Goal: Task Accomplishment & Management: Complete application form

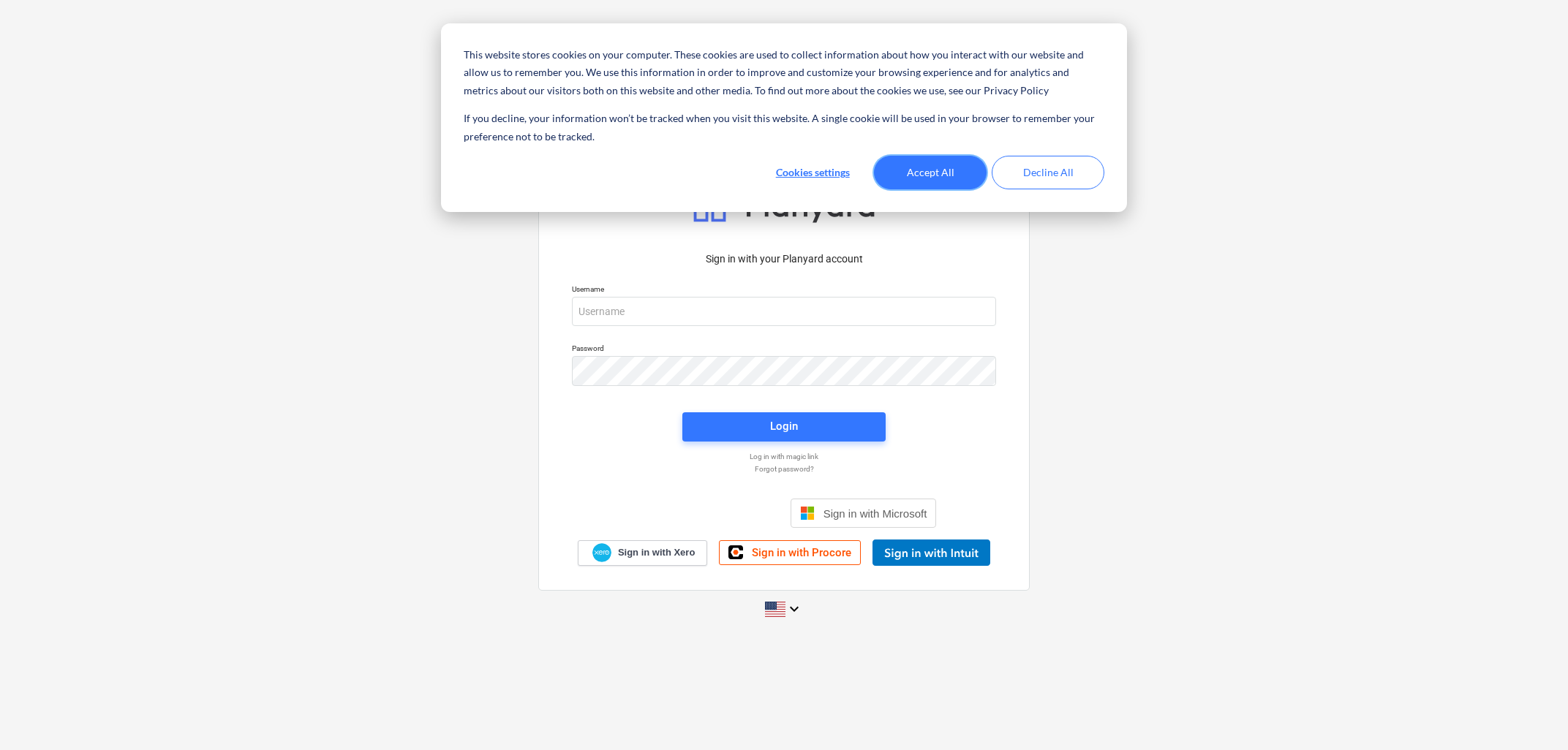
click at [959, 171] on button "Accept All" at bounding box center [931, 172] width 113 height 33
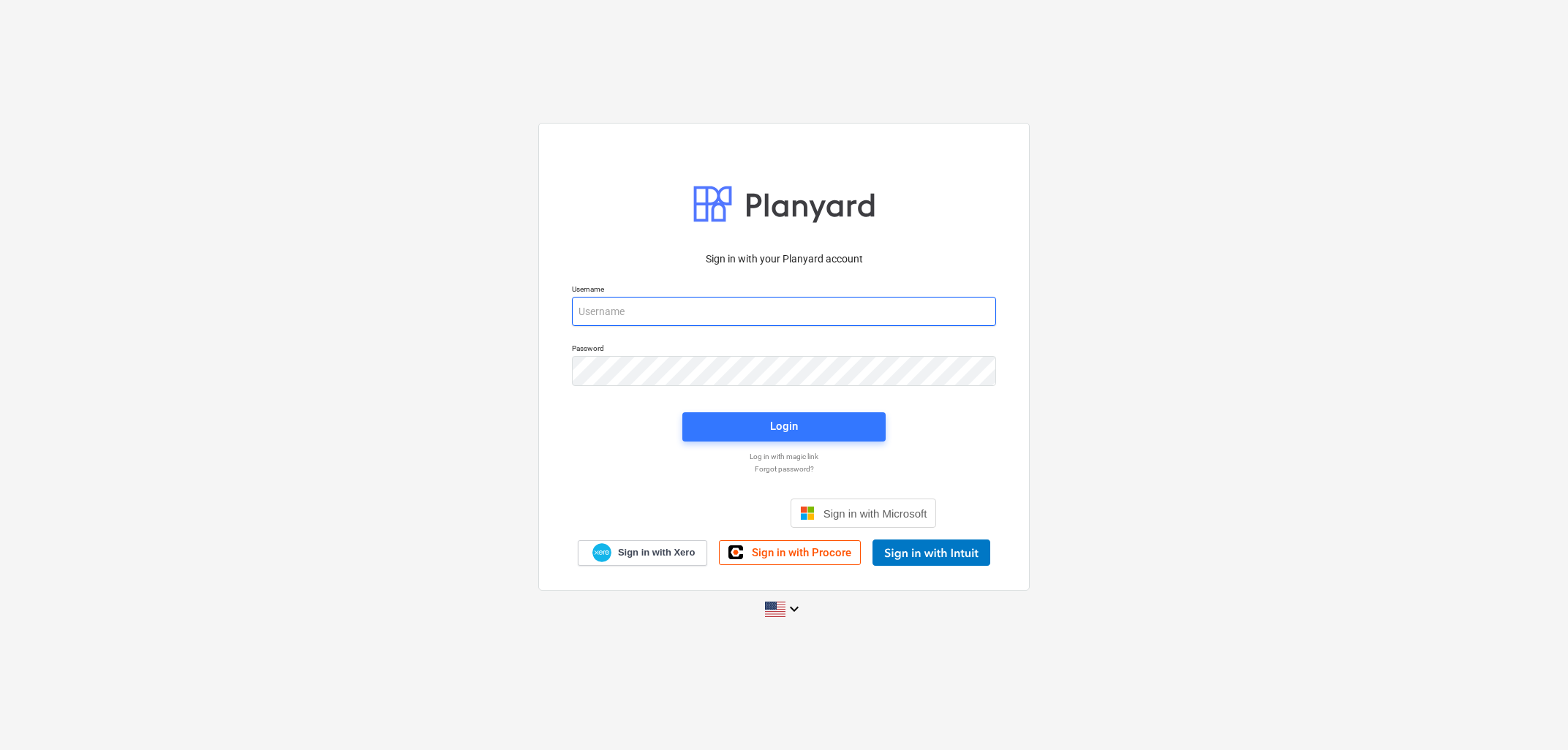
click at [675, 306] on input "email" at bounding box center [784, 312] width 424 height 29
click at [678, 316] on input "email" at bounding box center [784, 312] width 424 height 29
click at [790, 309] on input "email" at bounding box center [784, 312] width 424 height 29
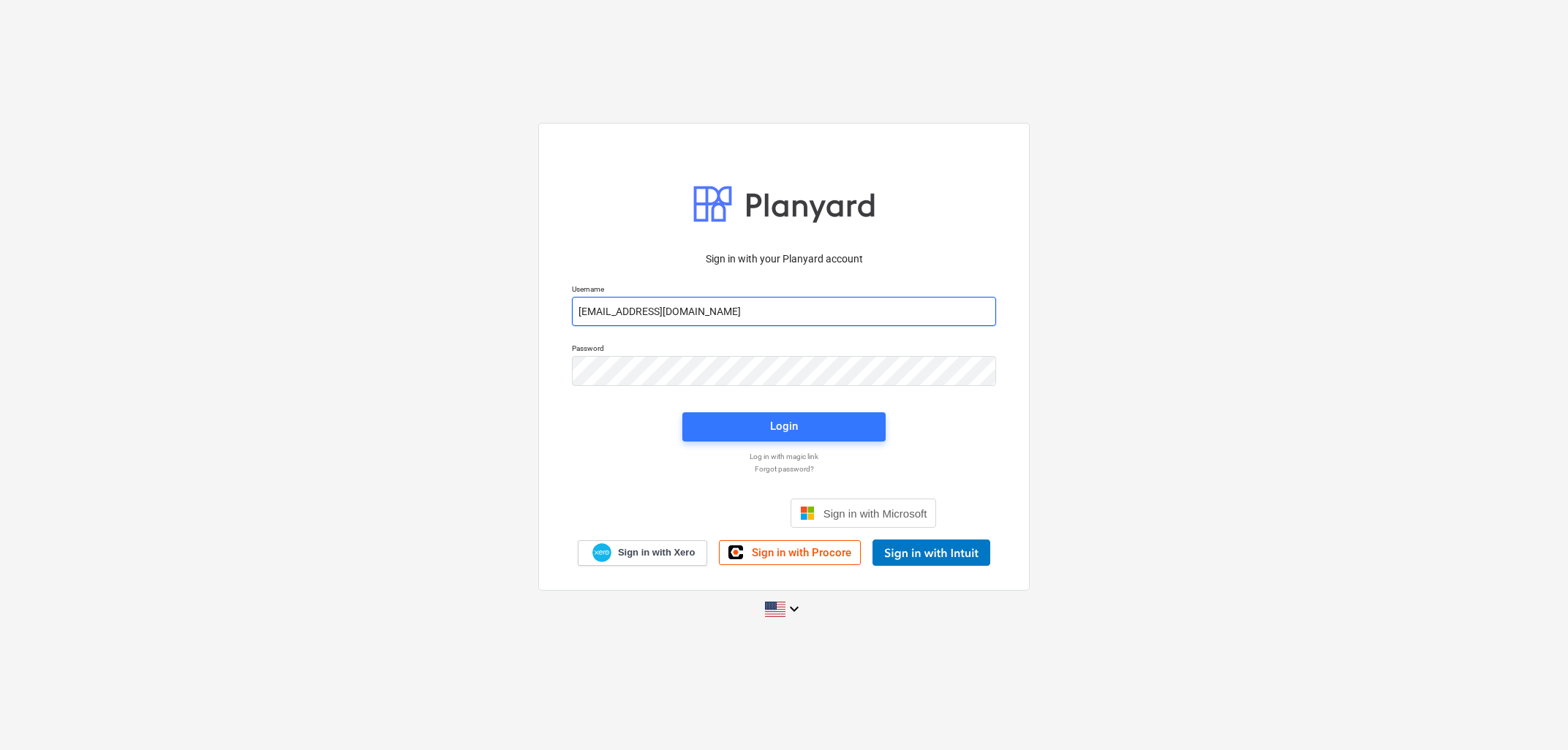
type input "[EMAIL_ADDRESS][DOMAIN_NAME]"
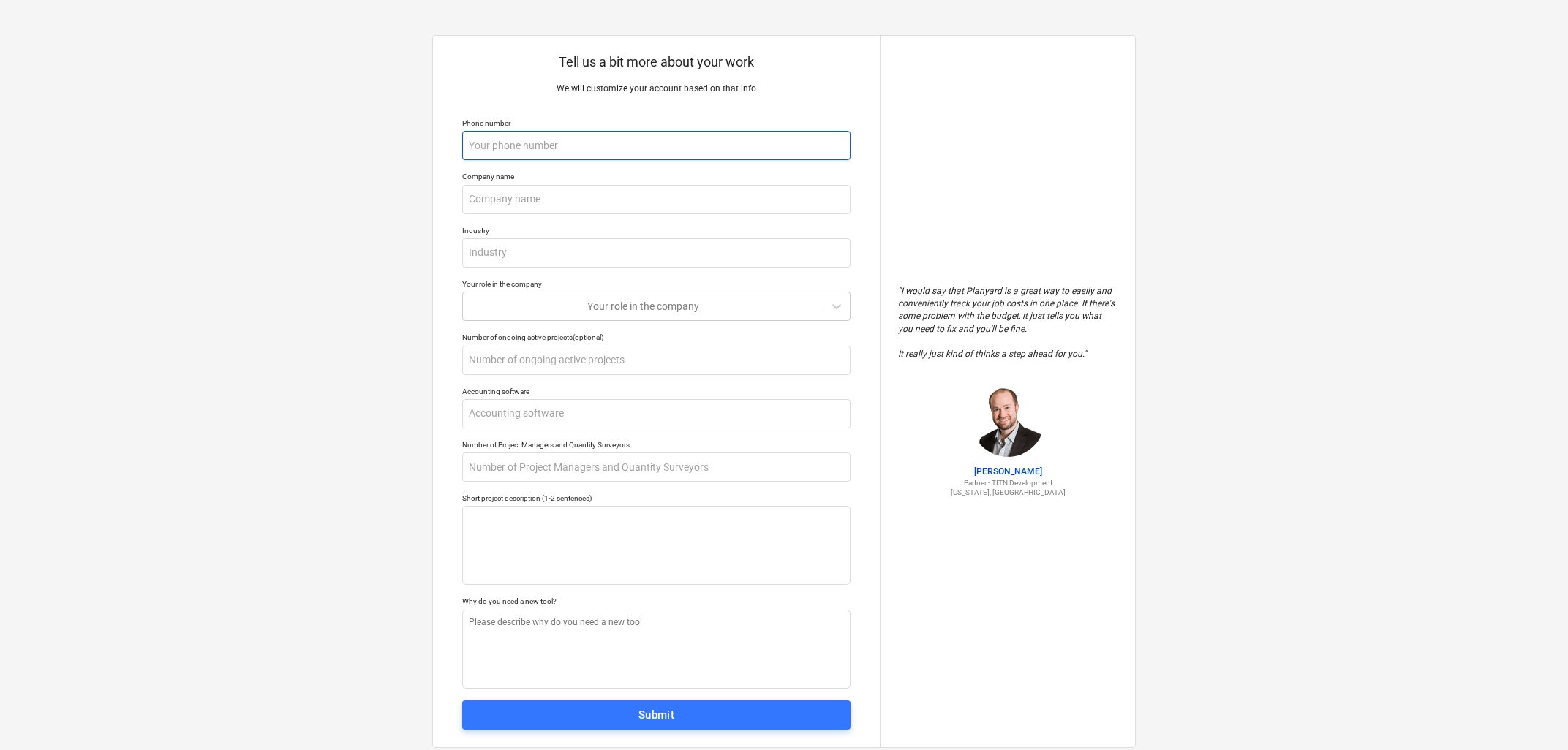
click at [564, 148] on input "text" at bounding box center [656, 145] width 389 height 29
type textarea "x"
type input "+"
type textarea "x"
type input "+3"
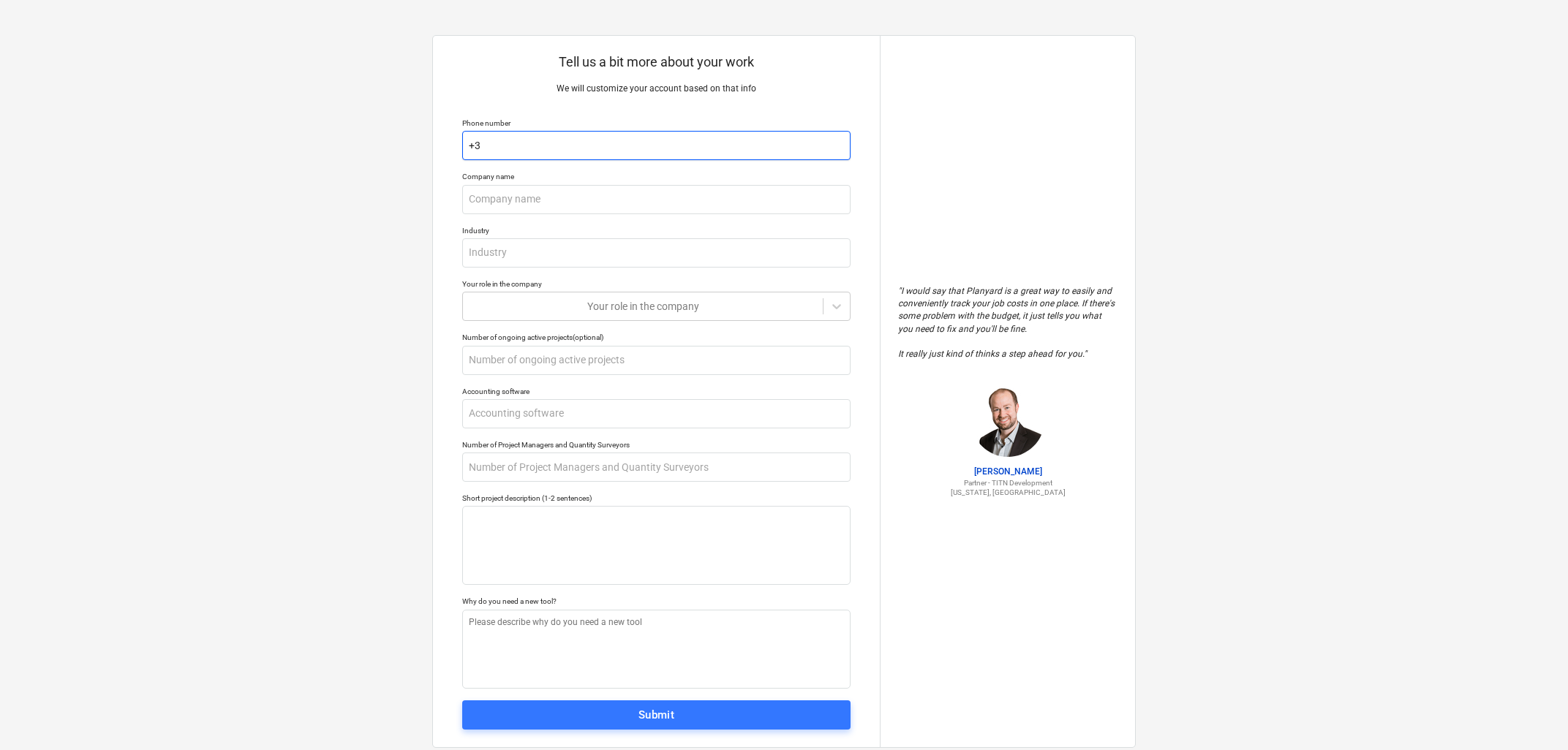
type textarea "x"
type input "+35"
type textarea "x"
type input "+358"
type textarea "x"
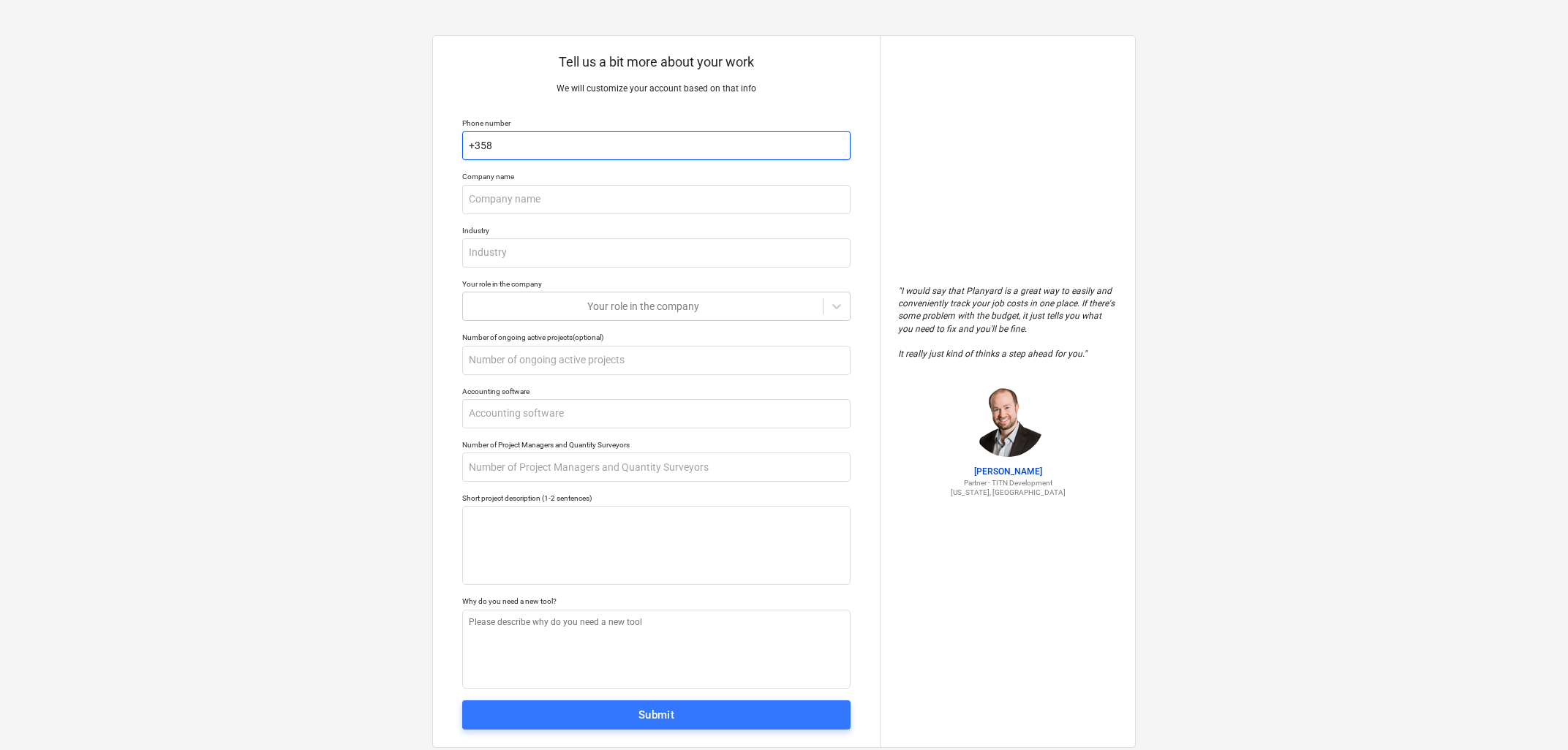
type input "+3584"
type textarea "x"
type input "+35840"
type textarea "x"
type input "+358407"
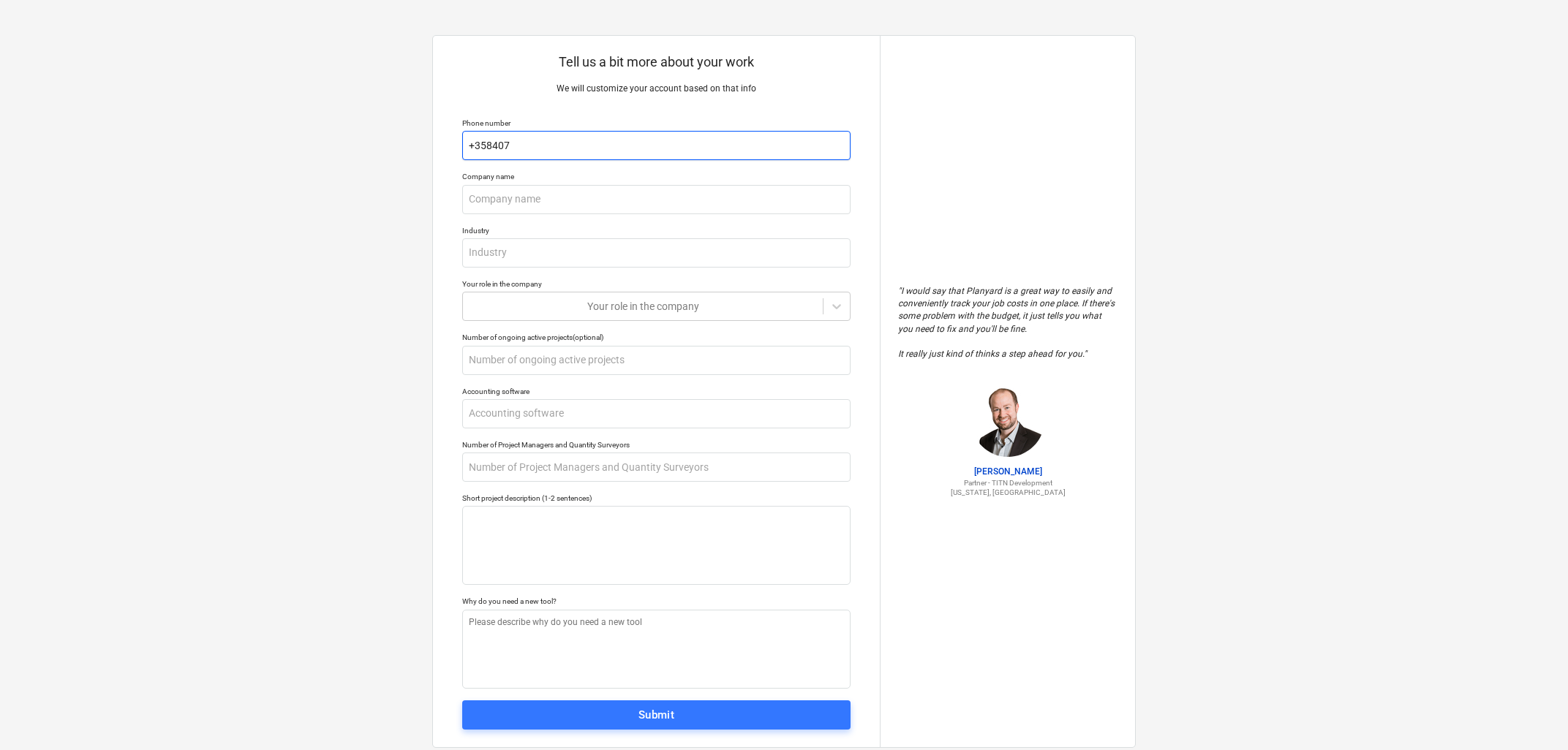
type textarea "x"
type input "+3584076"
type textarea "x"
type input "+35840761"
type textarea "x"
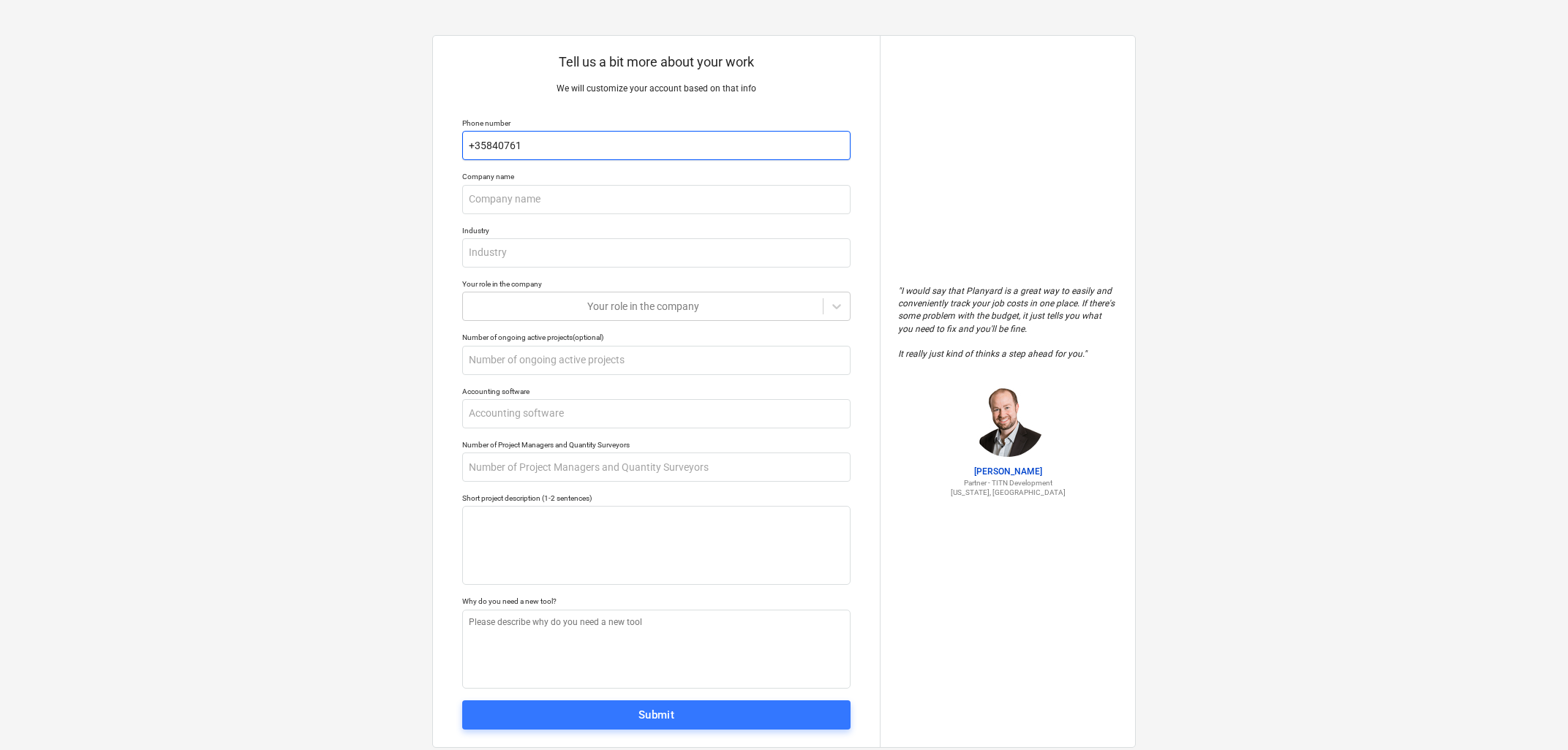
type input "[PHONE_NUMBER]"
type textarea "x"
type input "[PHONE_NUMBER]"
type textarea "x"
type input "[PHONE_NUMBER]"
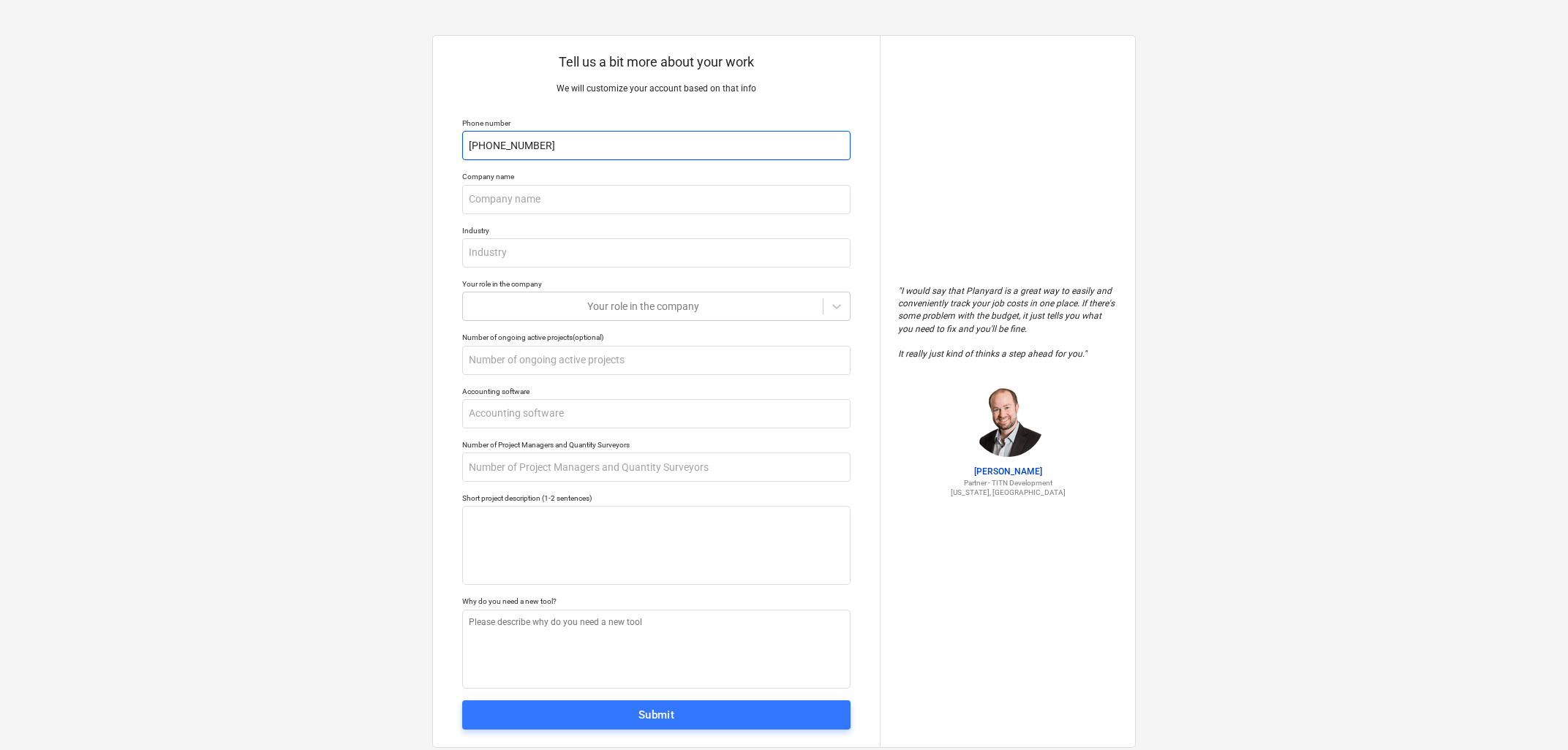
type textarea "x"
type input "[PHONE_NUMBER]"
type textarea "x"
type input "G"
type textarea "x"
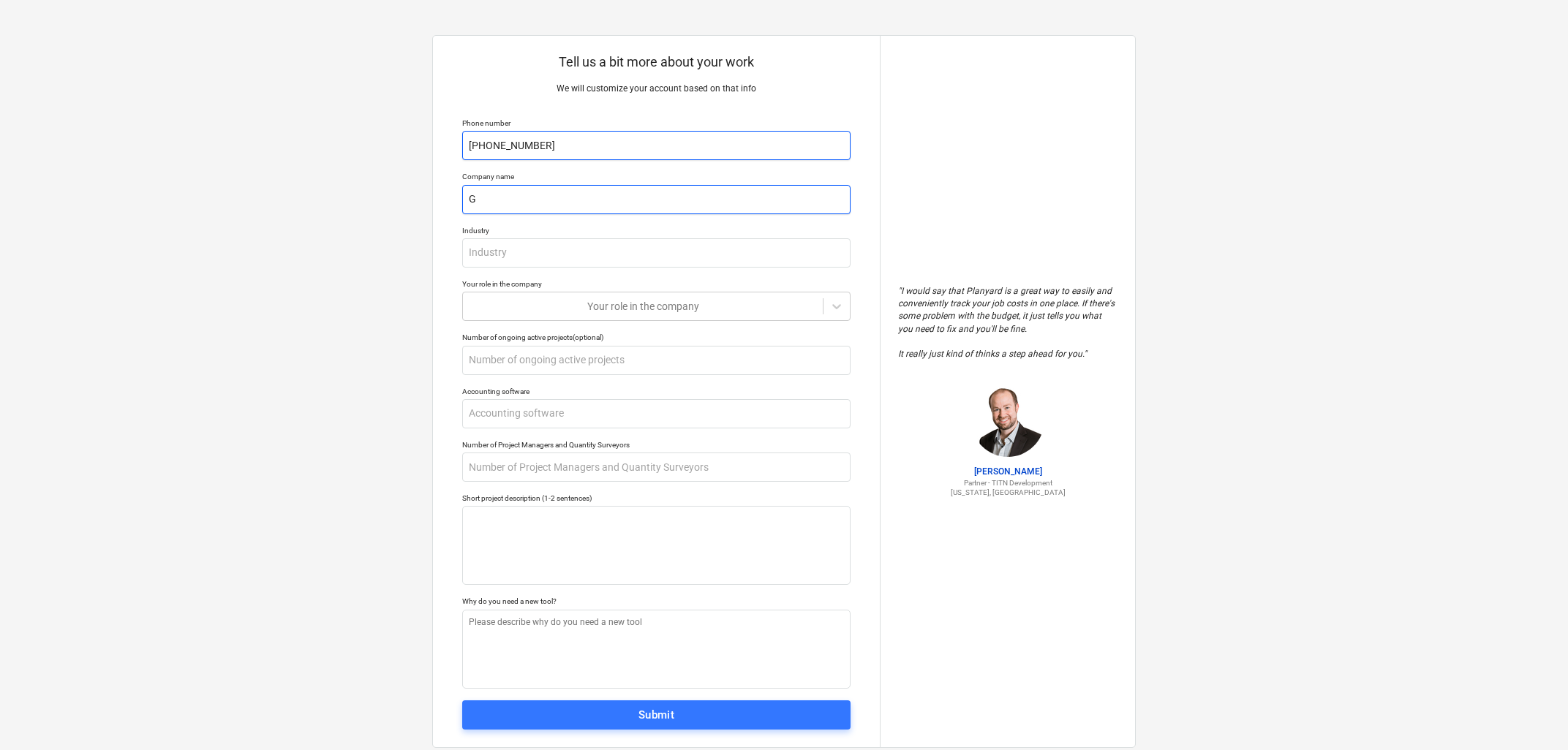
type input "Ga"
type textarea "x"
type input "Gal"
type textarea "x"
type input "Gali"
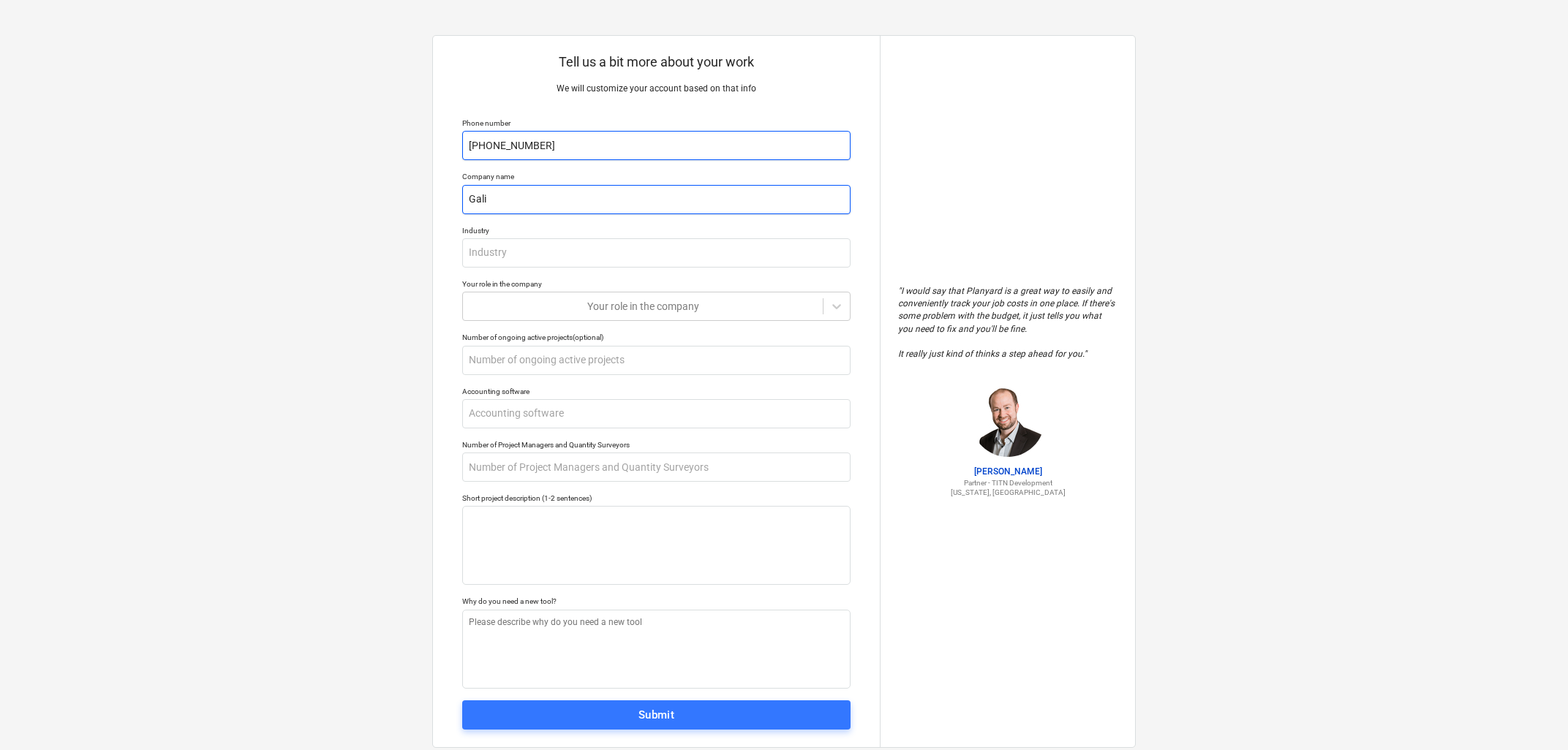
type textarea "x"
type input "Galil"
type textarea "x"
type input "Galile"
type textarea "x"
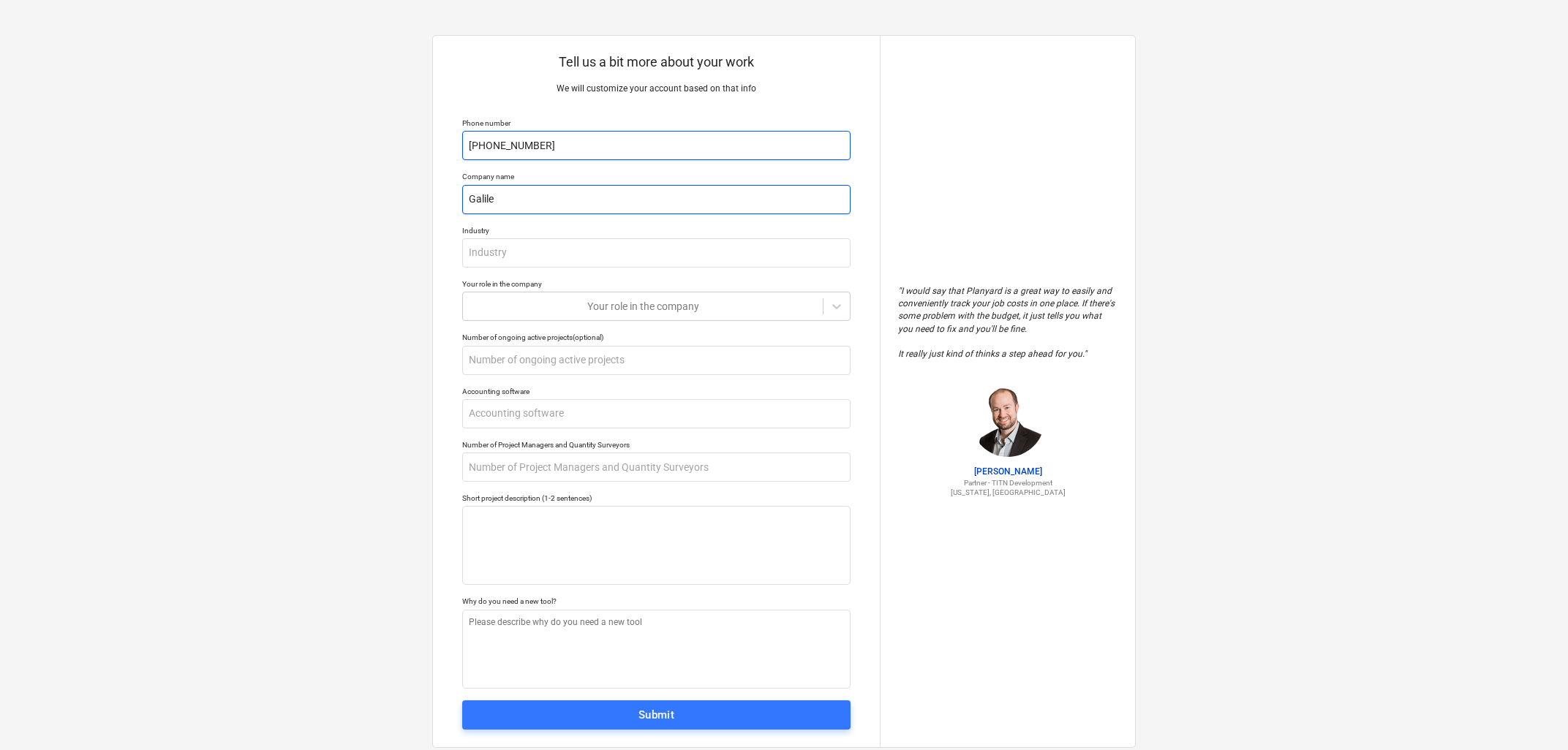
type input "Galileo"
type textarea "x"
type input "Galileo"
type textarea "x"
type input "Galileo E"
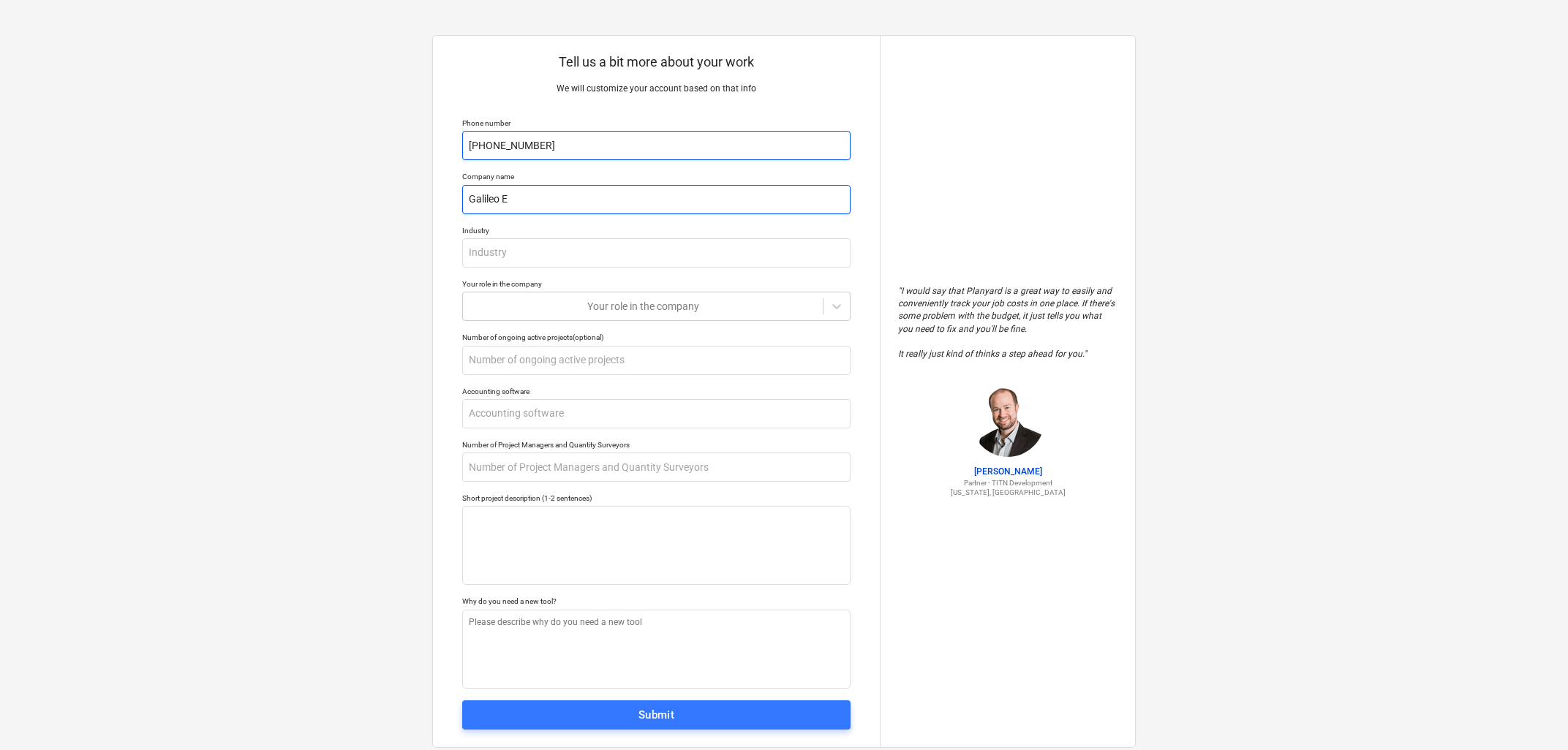
type textarea "x"
type input "Galileo Em"
type textarea "x"
type input "Galileo Emp"
type textarea "x"
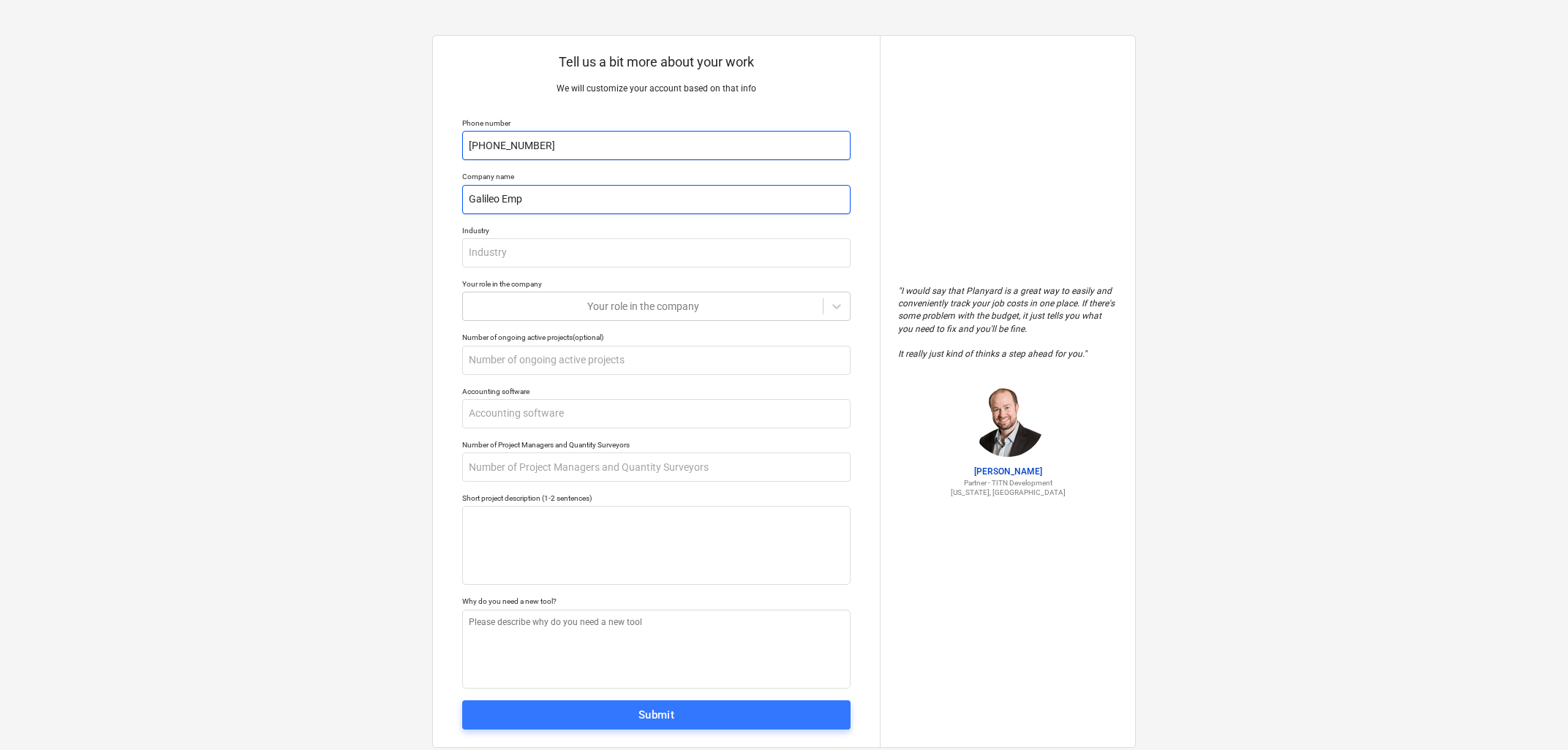
type input "Galileo Empo"
type textarea "x"
type input "[PERSON_NAME]"
type textarea "x"
type input "[PERSON_NAME]"
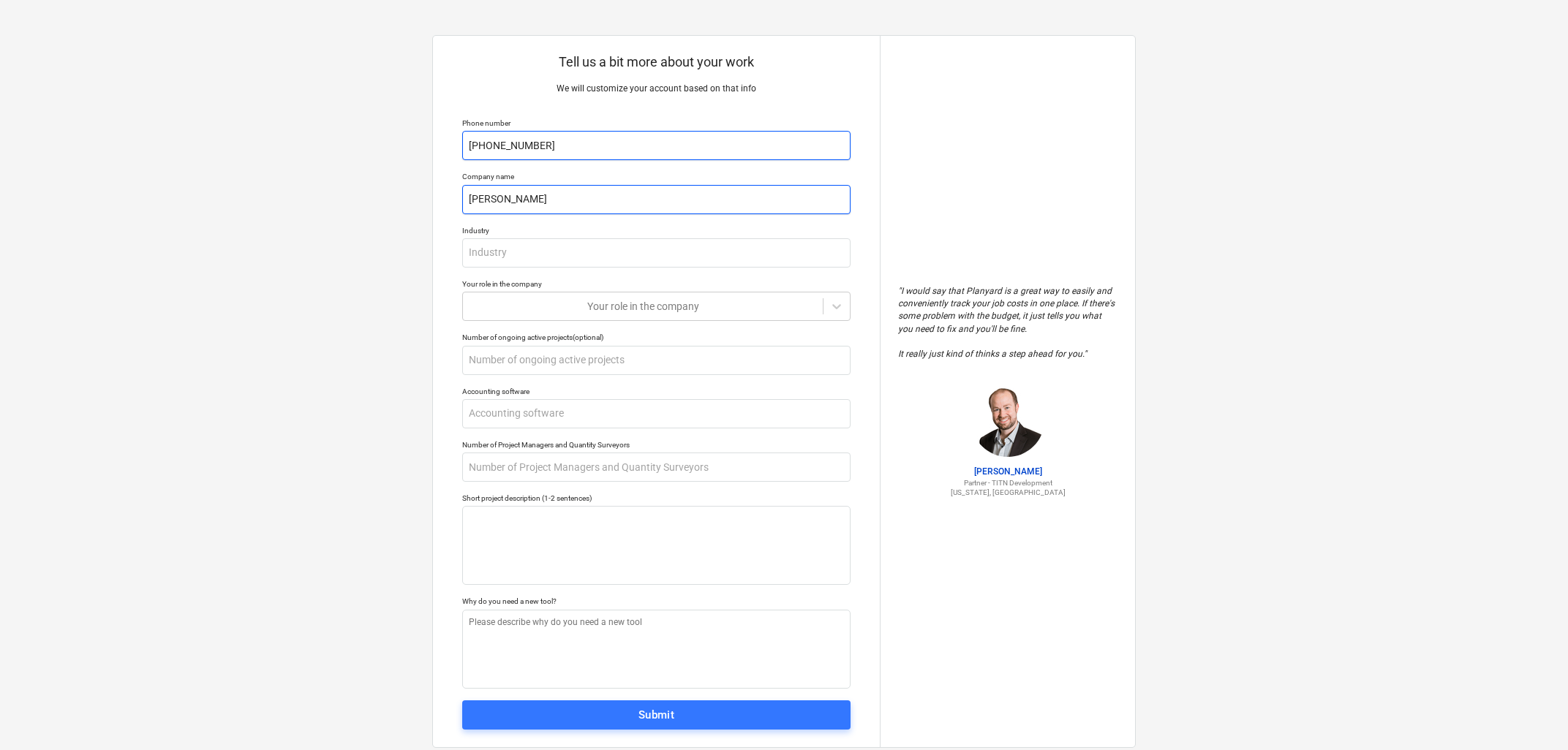
type textarea "x"
type input "Galileo Empower"
type textarea "x"
type input "Galileo Empower"
type textarea "x"
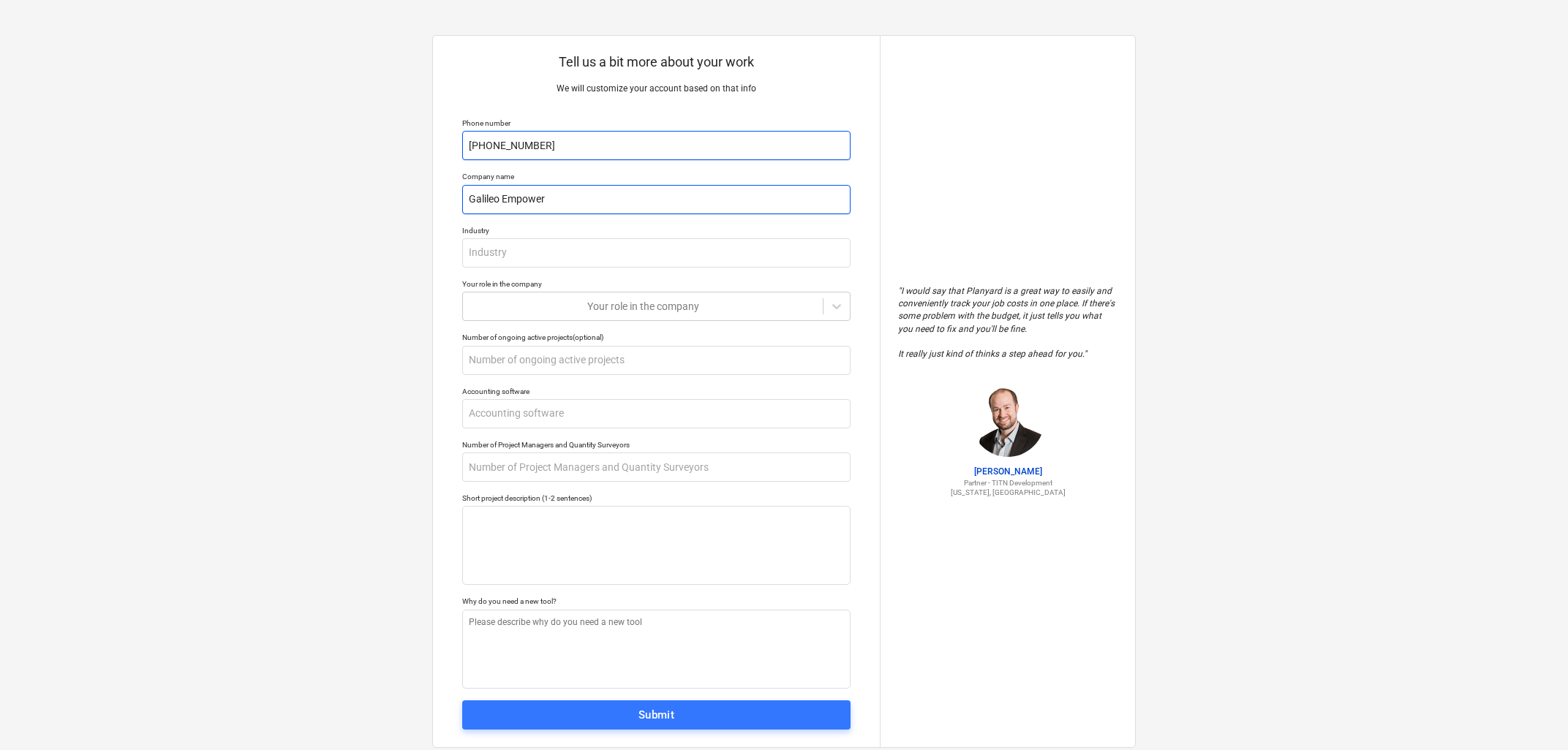
type input "Galileo Empower F"
type textarea "x"
type input "Galileo Empower Fin"
type textarea "x"
type input "Galileo Empower Finl"
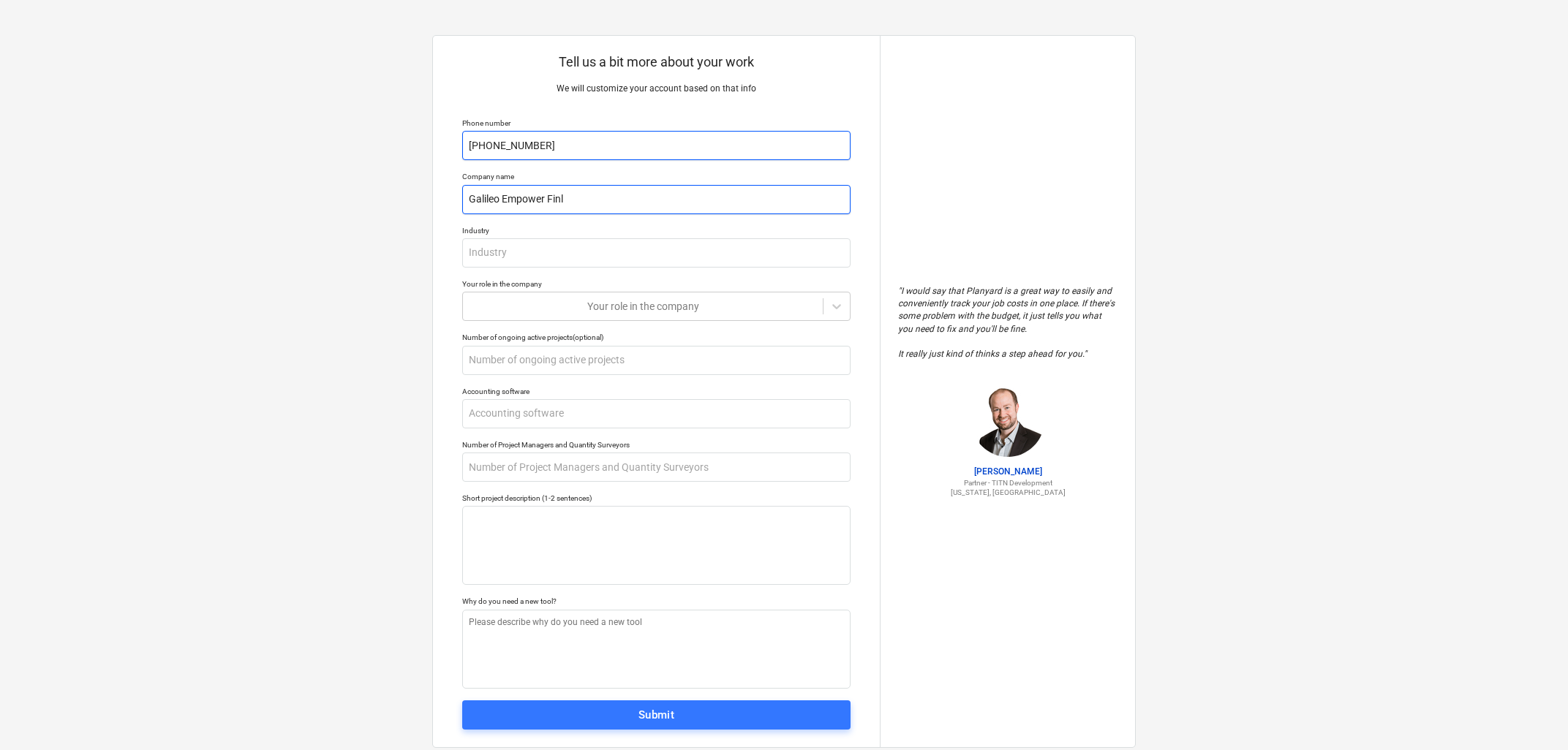
type textarea "x"
type input "Galileo Empower Finla"
type textarea "x"
type input "Galileo Empower [PERSON_NAME]"
type textarea "x"
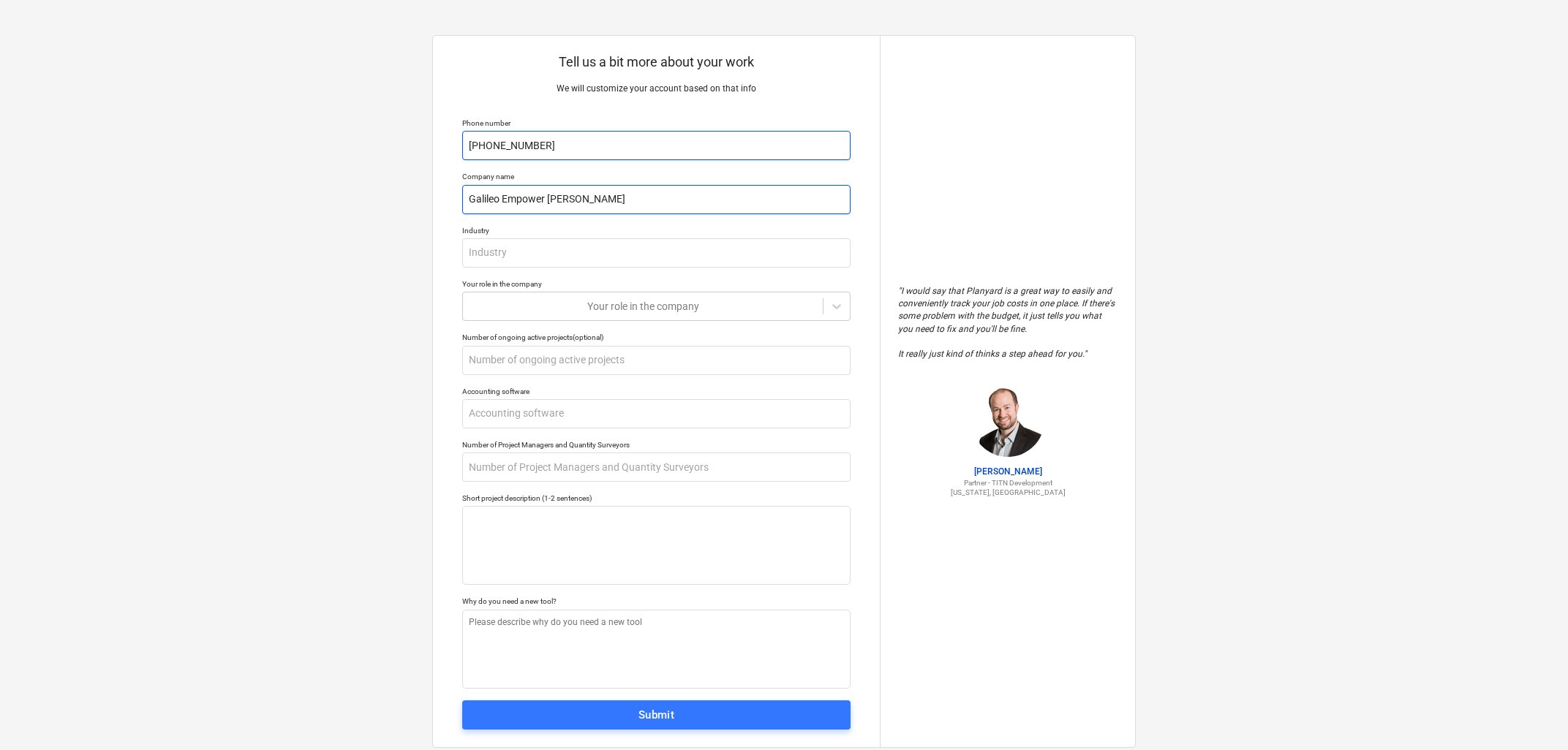
type input "Galileo Empower [GEOGRAPHIC_DATA]"
type textarea "x"
type input "Galileo Empower [GEOGRAPHIC_DATA]"
type textarea "x"
type input "Galileo Empower Finland Oy"
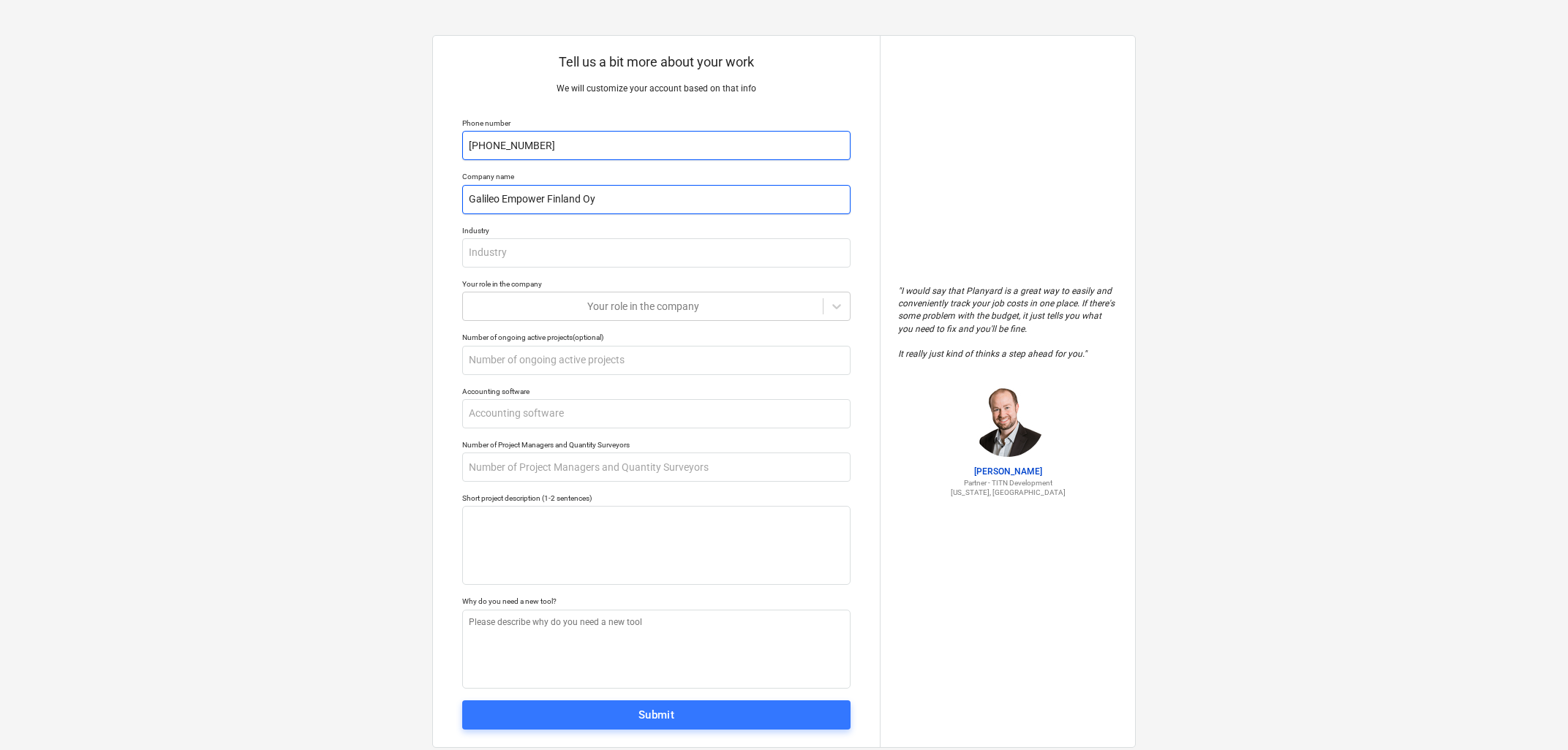
type textarea "x"
type input "Galileo Empower Finland Oyt"
type textarea "x"
type input "Galileo Empower Finland Oy"
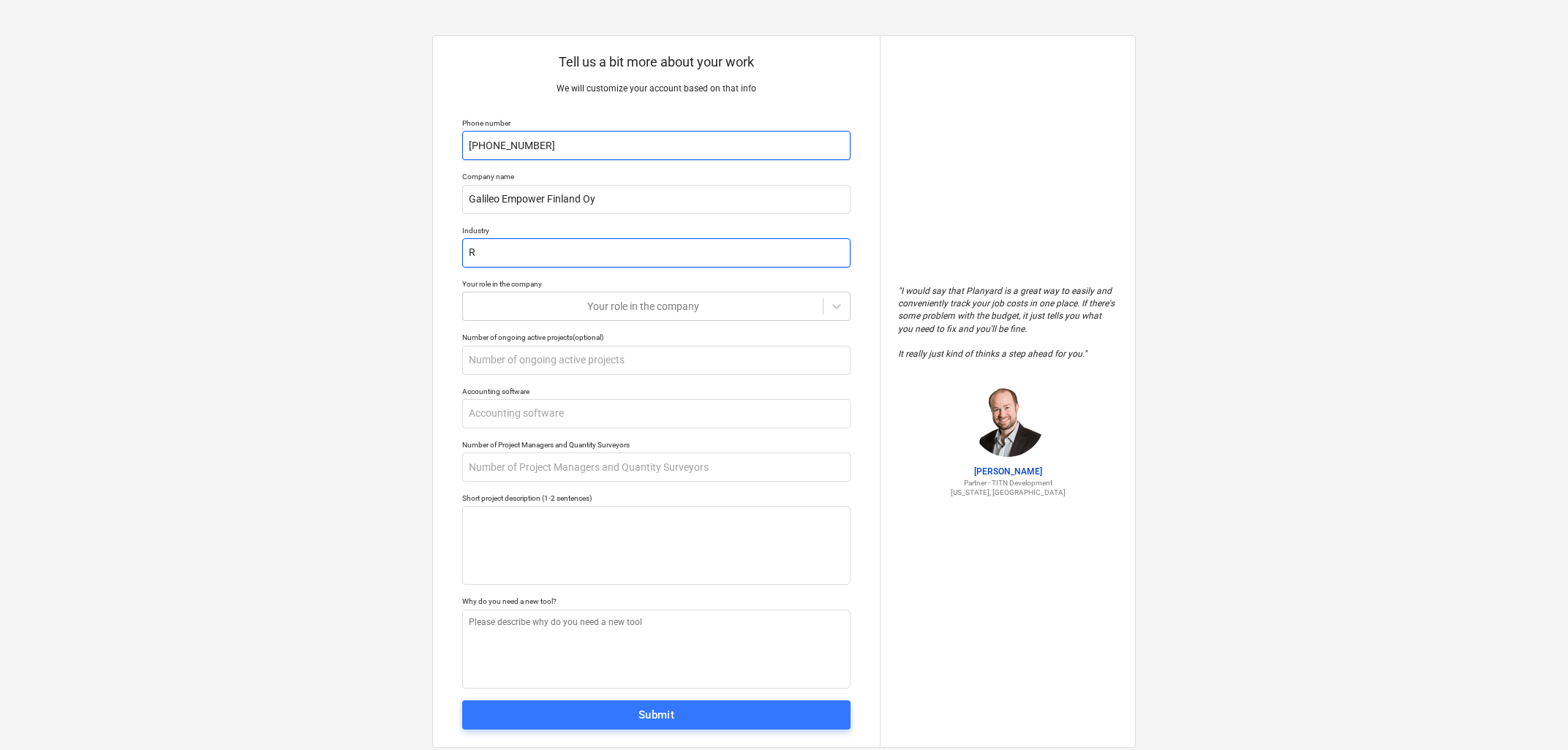
type textarea "x"
type input "R"
type textarea "x"
type input "Re"
type textarea "x"
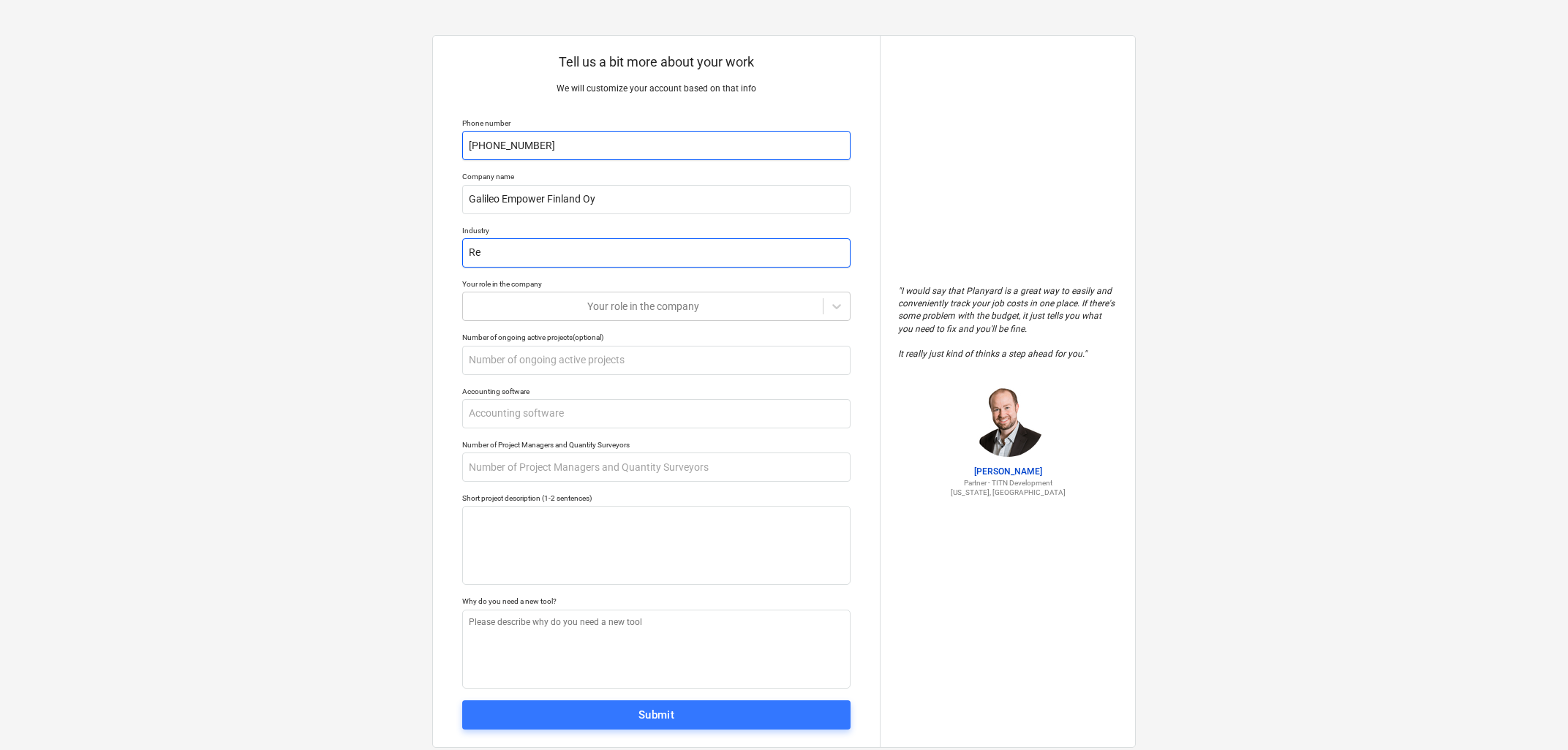
type input "Ren"
type textarea "x"
type input "[PERSON_NAME]"
type textarea "x"
type input "Renew"
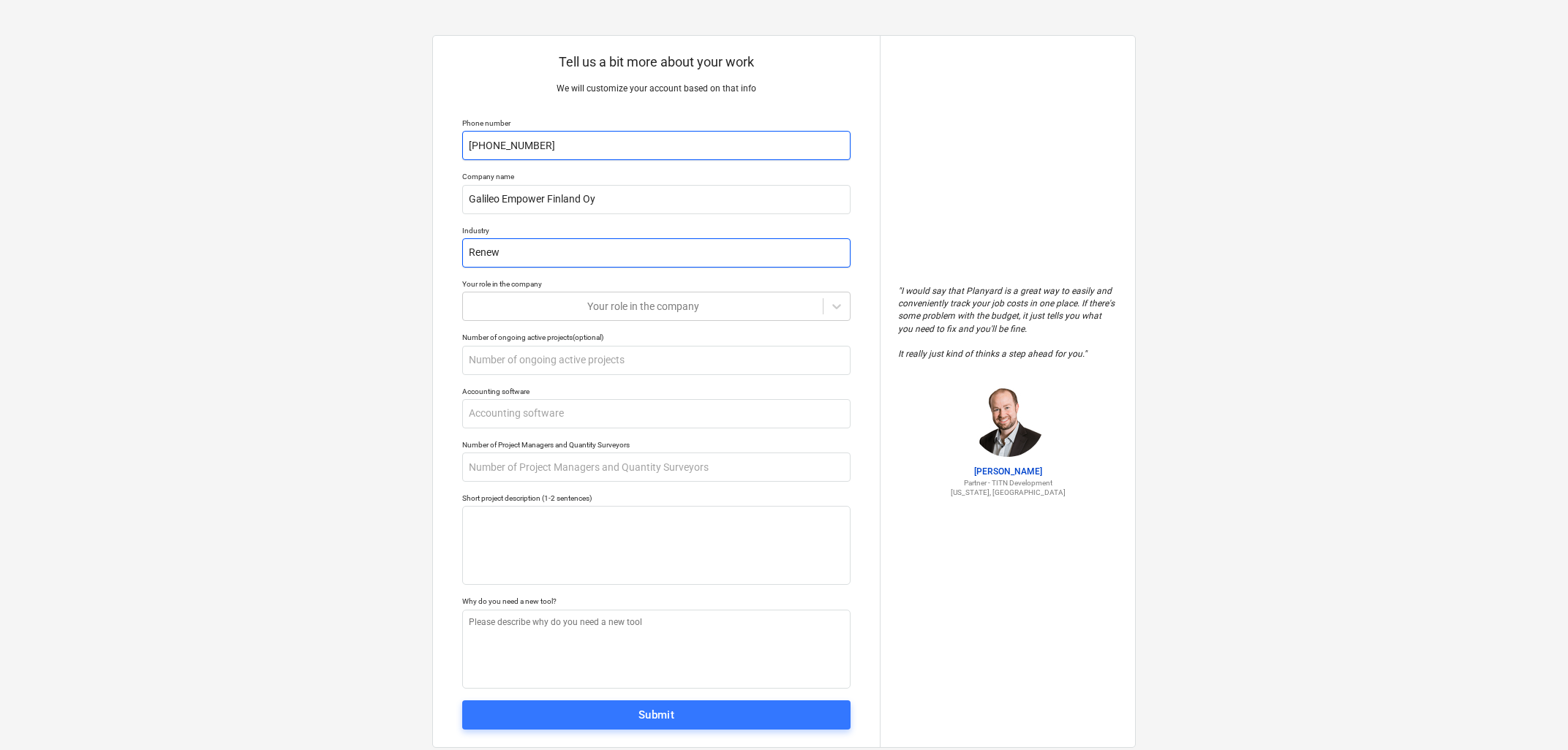
type textarea "x"
type input "Renewa"
type textarea "x"
type input "Renewab"
type textarea "x"
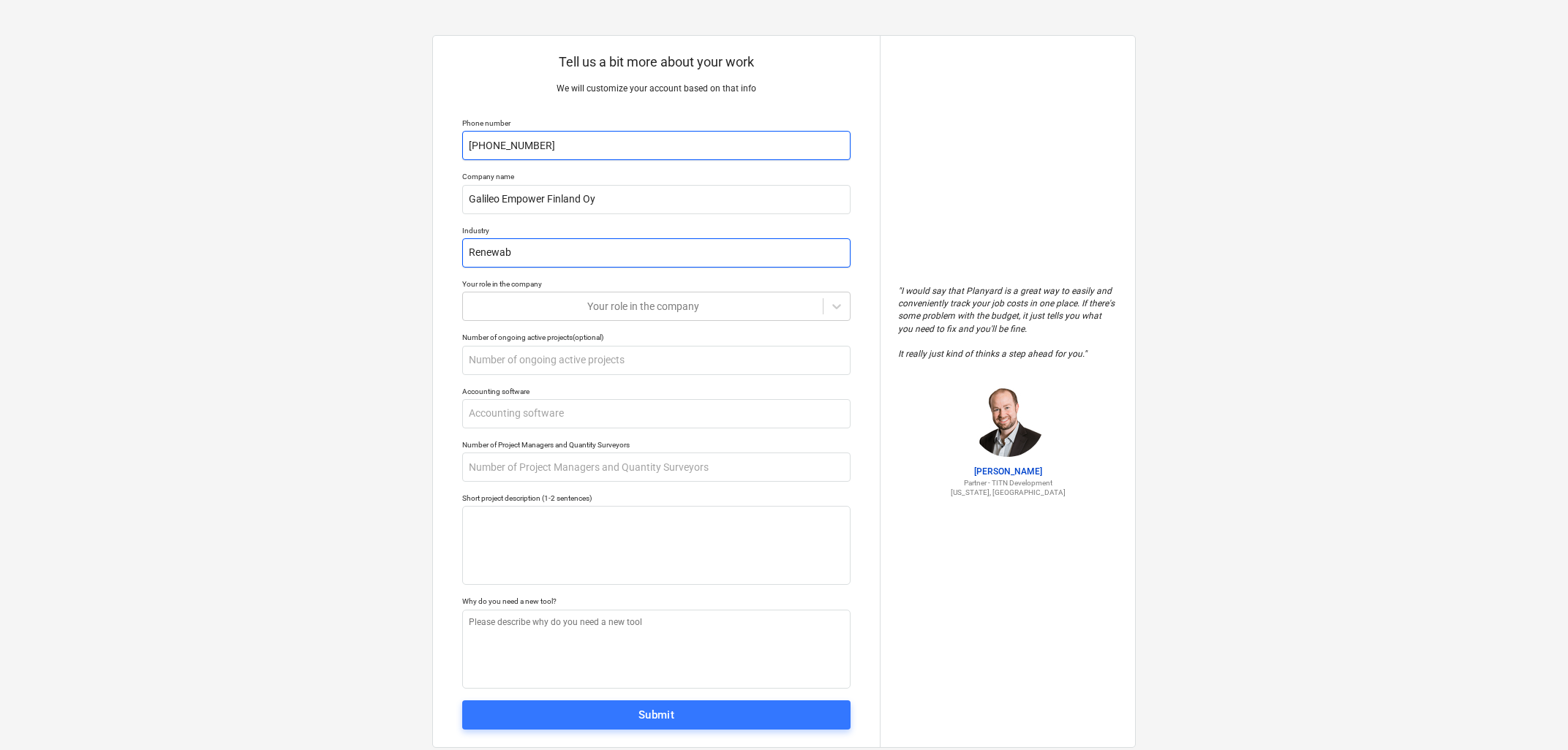
type input "Renewabl"
type textarea "x"
type input "Renewable"
type textarea "x"
type input "Renewable"
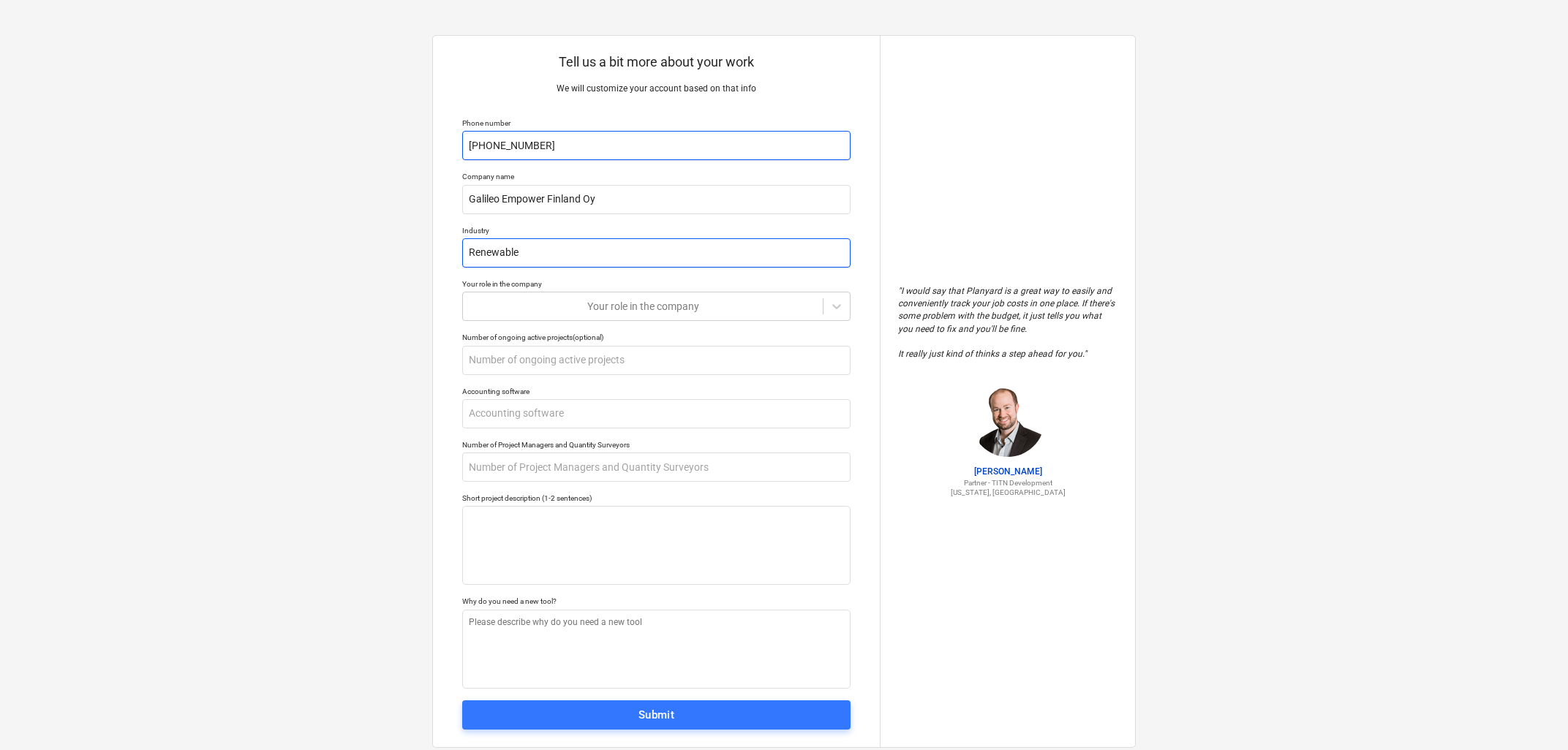
type textarea "x"
type input "Renewable e"
type textarea "x"
type input "Renewable en"
type textarea "x"
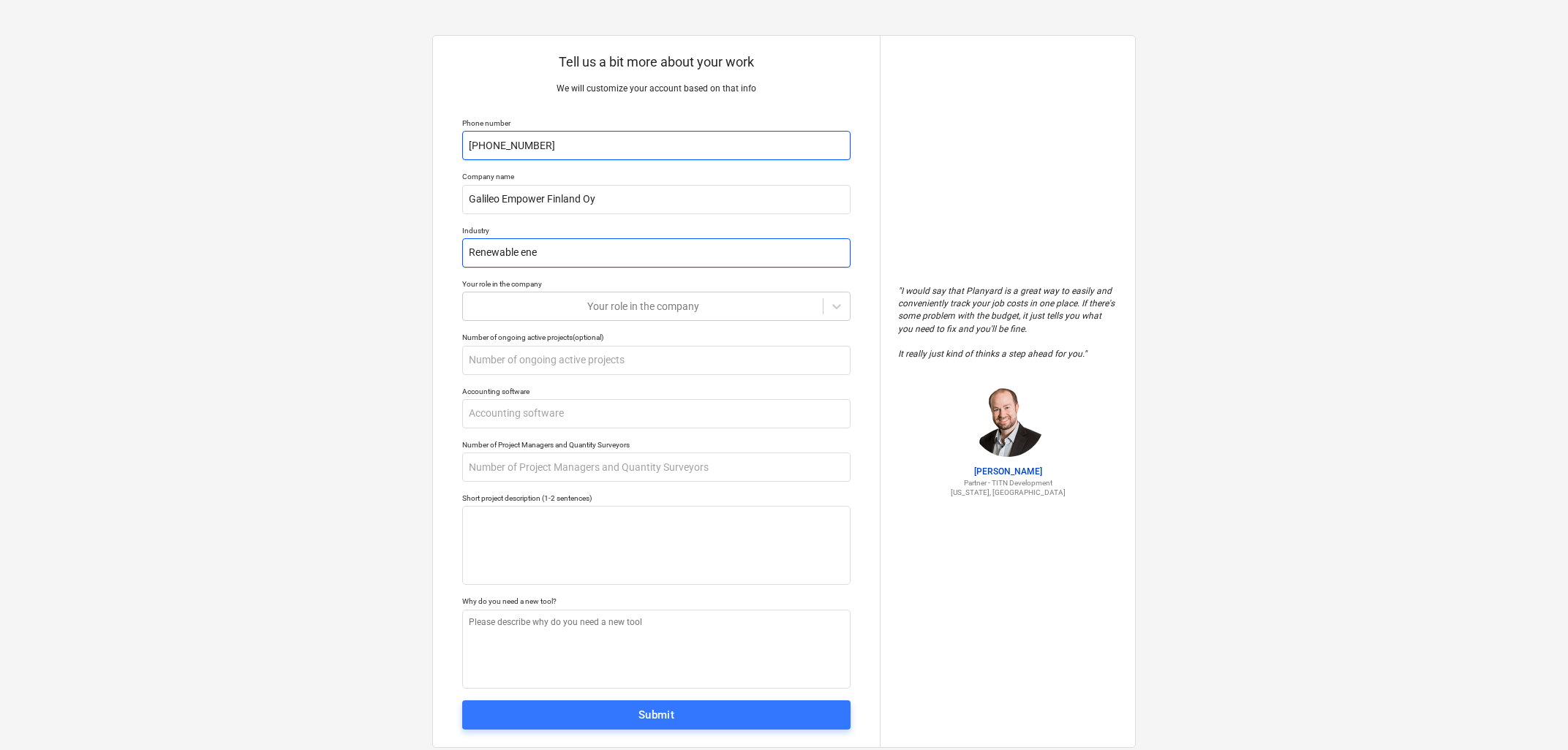
type input "Renewable ener"
type textarea "x"
type input "Renewable energ"
type textarea "x"
type input "Renewable energy"
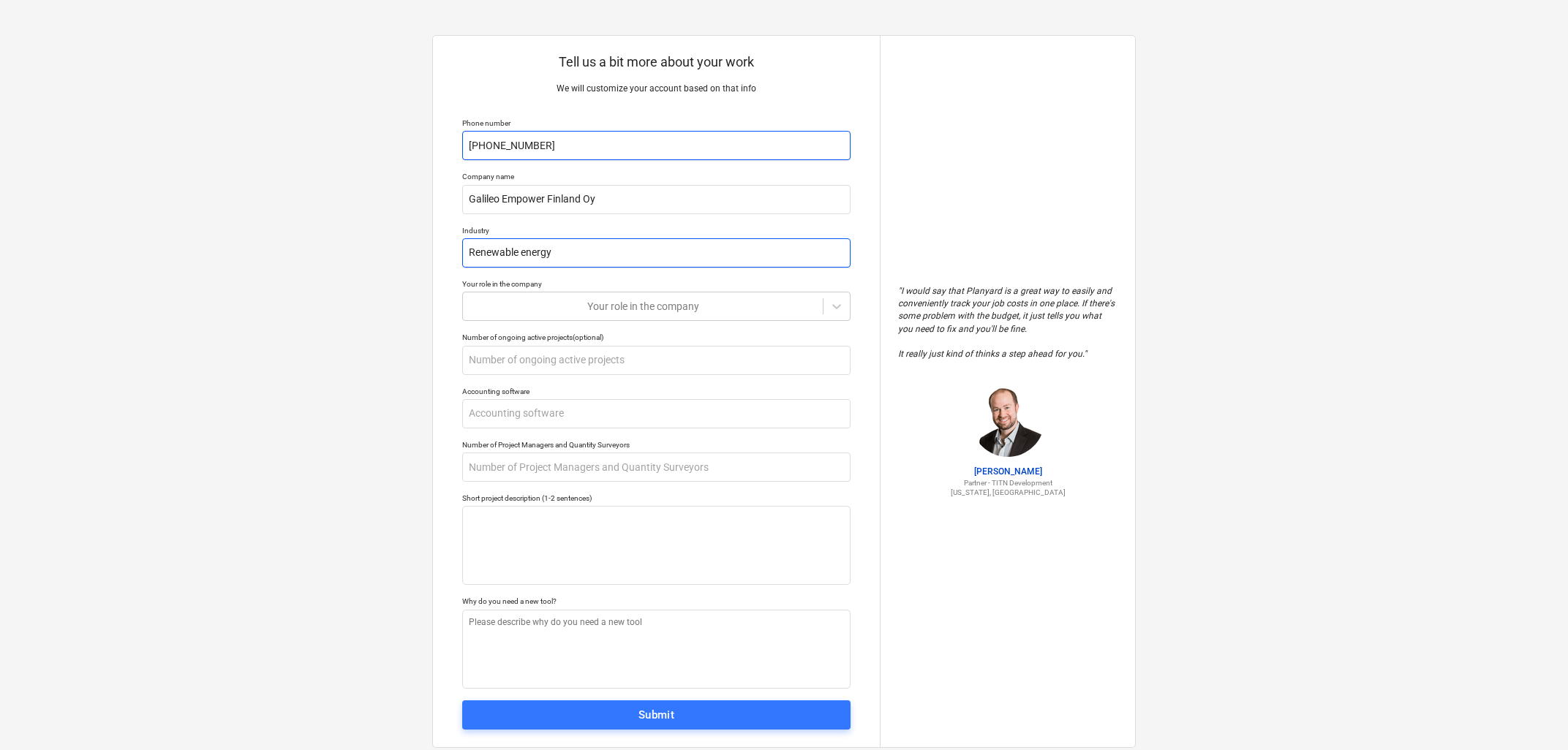
type textarea "x"
type input "Renewable energy"
type textarea "x"
type input "Renewable energy d"
type textarea "x"
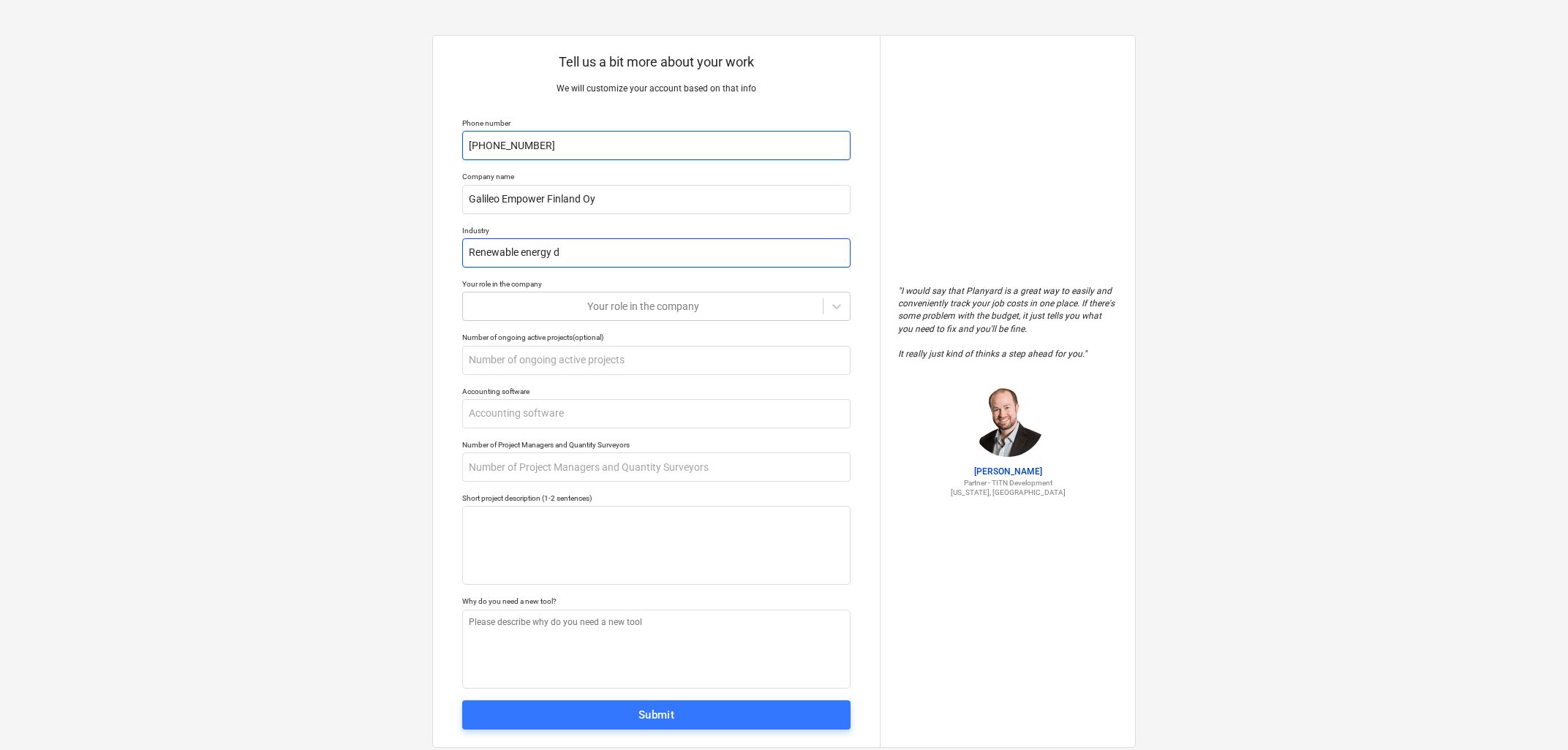
type input "Renewable energy de"
type textarea "x"
type input "Renewable energy deb"
type textarea "x"
type input "Renewable energy debv"
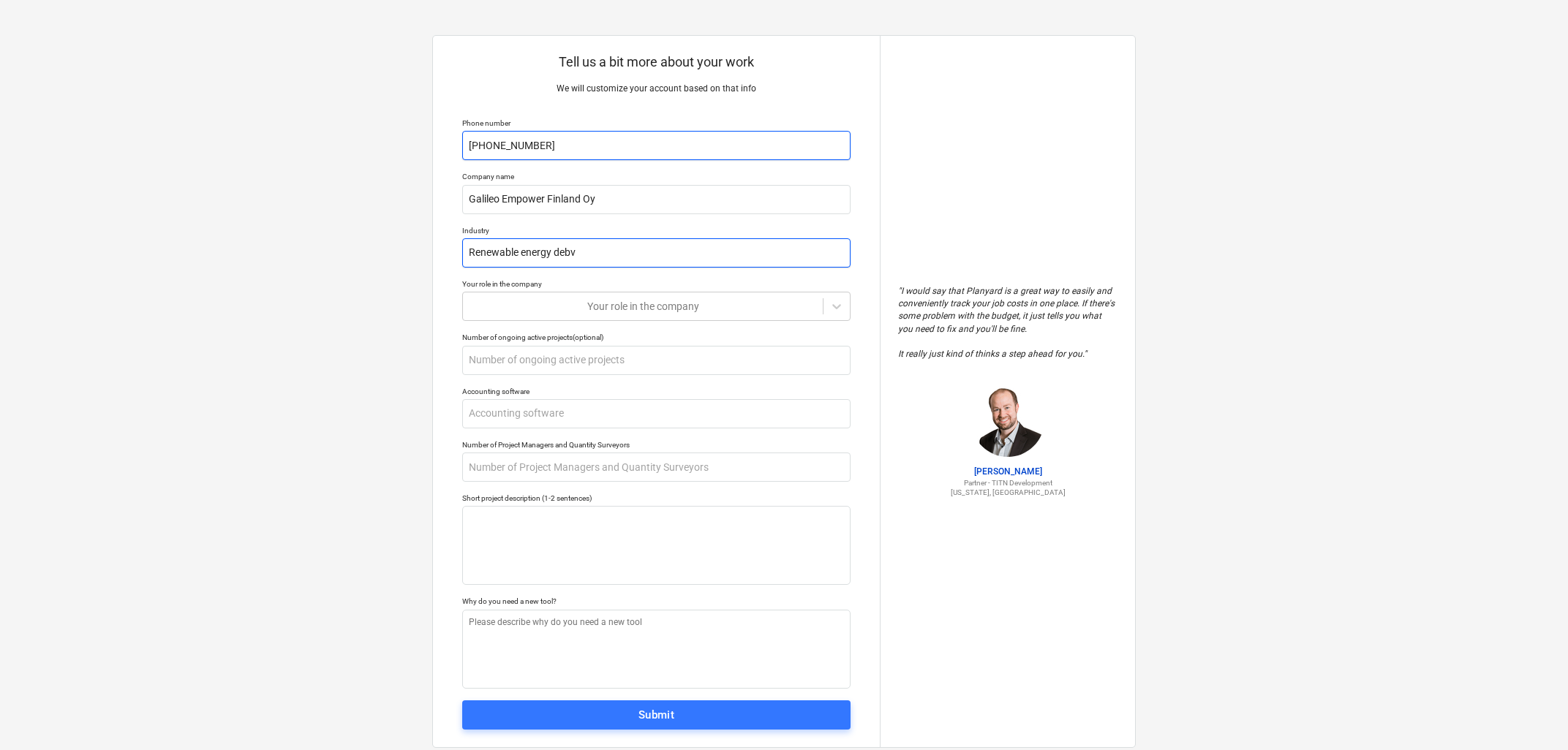
type textarea "x"
type input "Renewable energy deb"
type textarea "x"
type input "Renewable energy de"
type textarea "x"
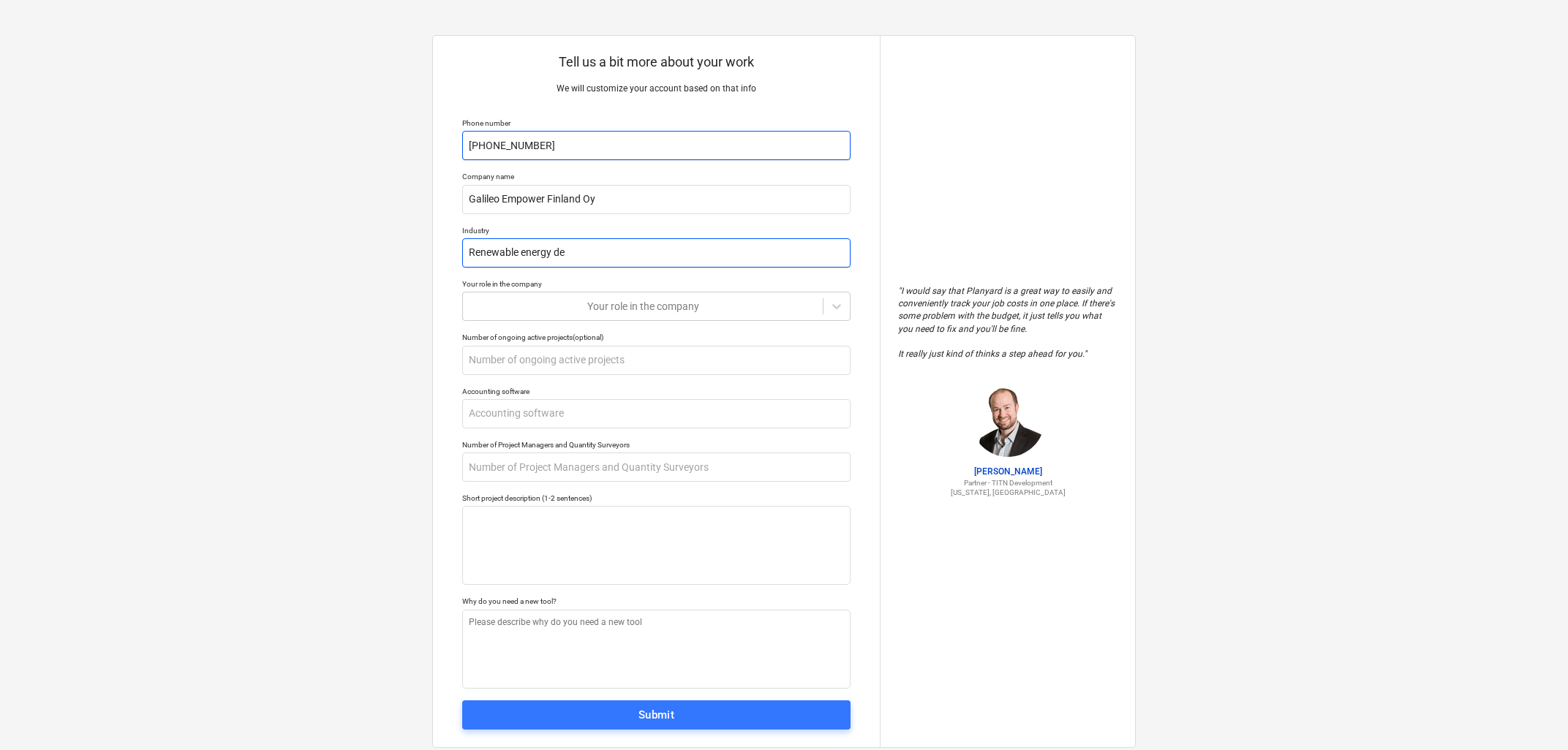
type input "Renewable energy d"
type textarea "x"
type input "Renewable energy"
type textarea "x"
type input "Renewable energy D"
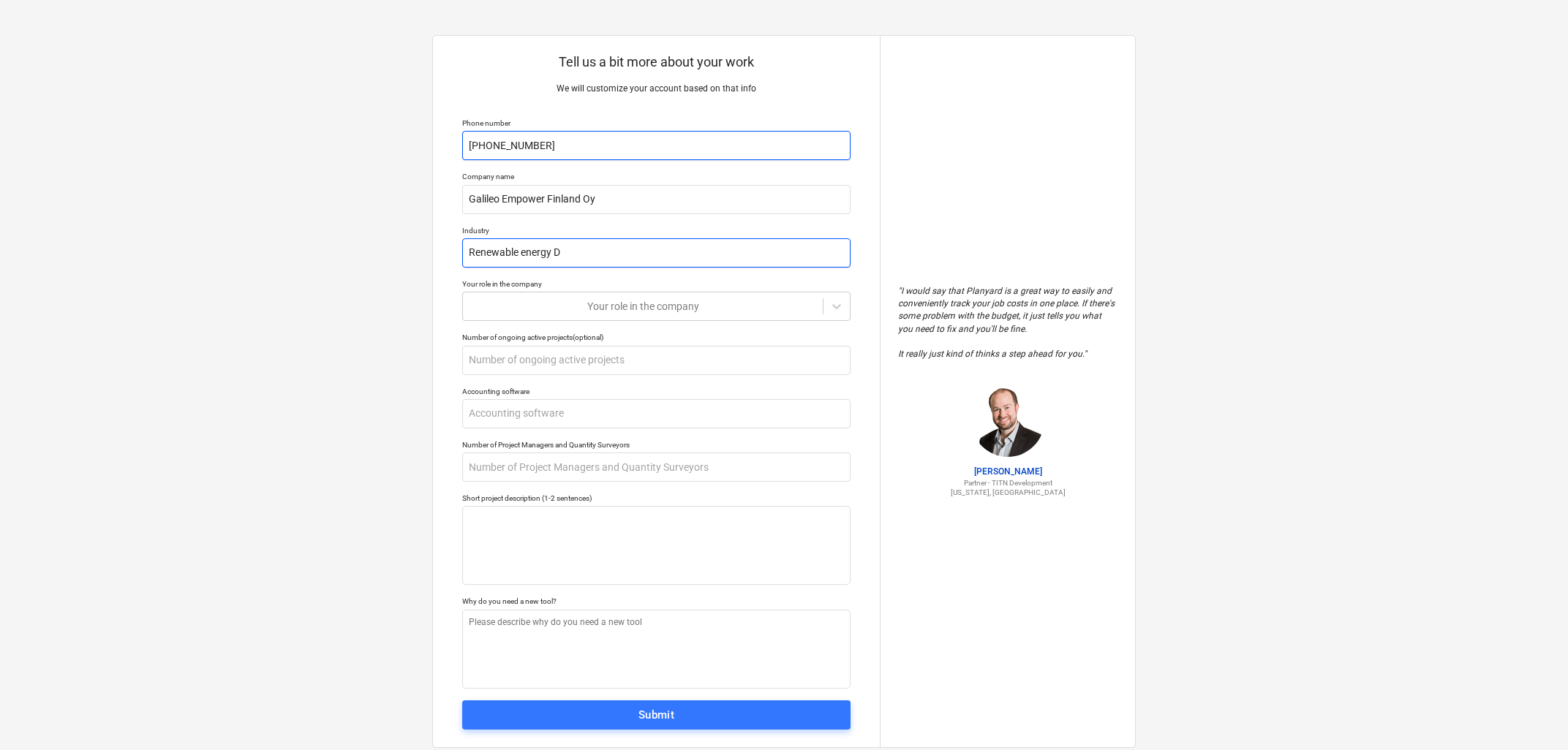
type textarea "x"
type input "Renewable energy De"
type textarea "x"
type input "Renewable energy D"
type textarea "x"
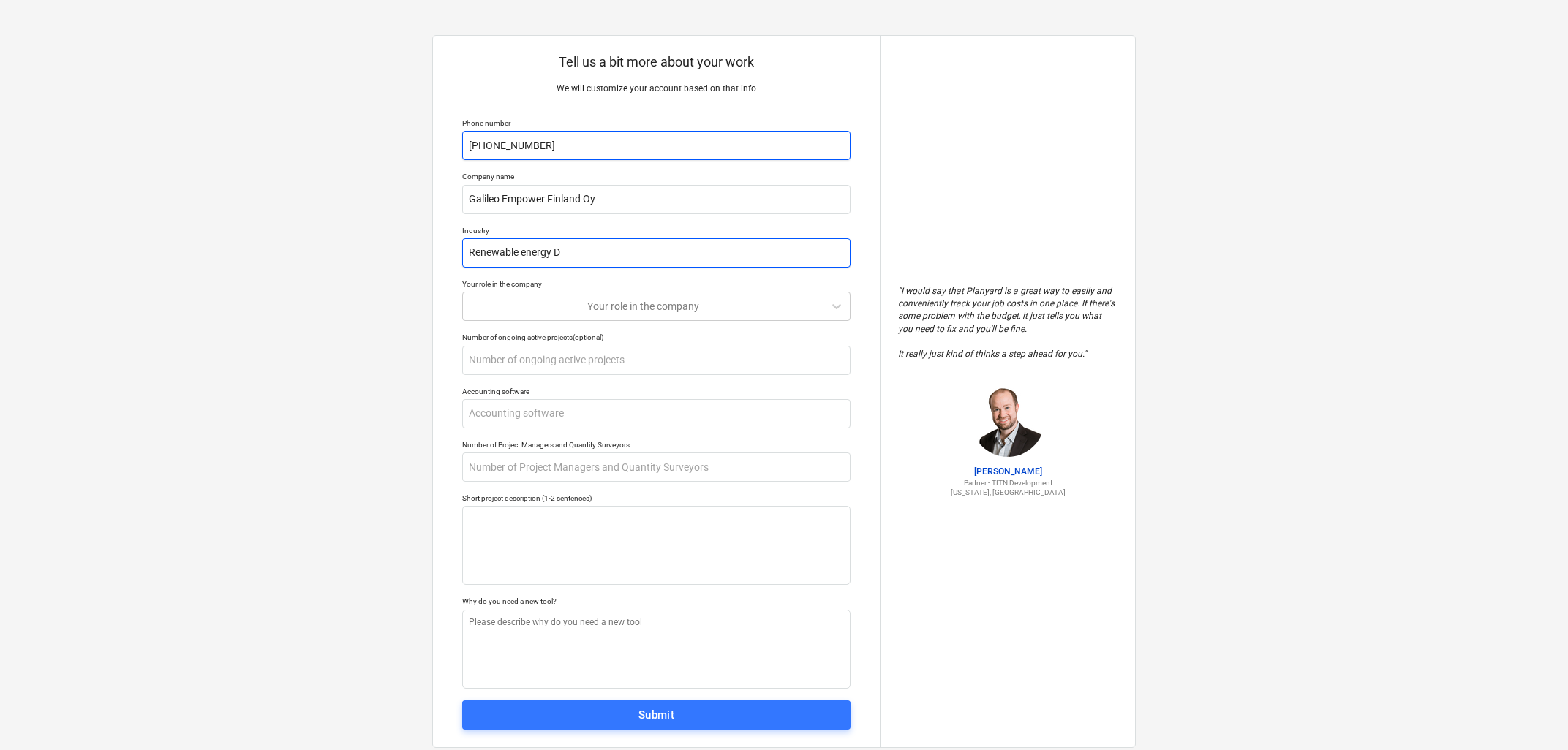
type input "Renewable energy"
type textarea "x"
type input "Renewable energy d"
type textarea "x"
type input "Renewable energy de"
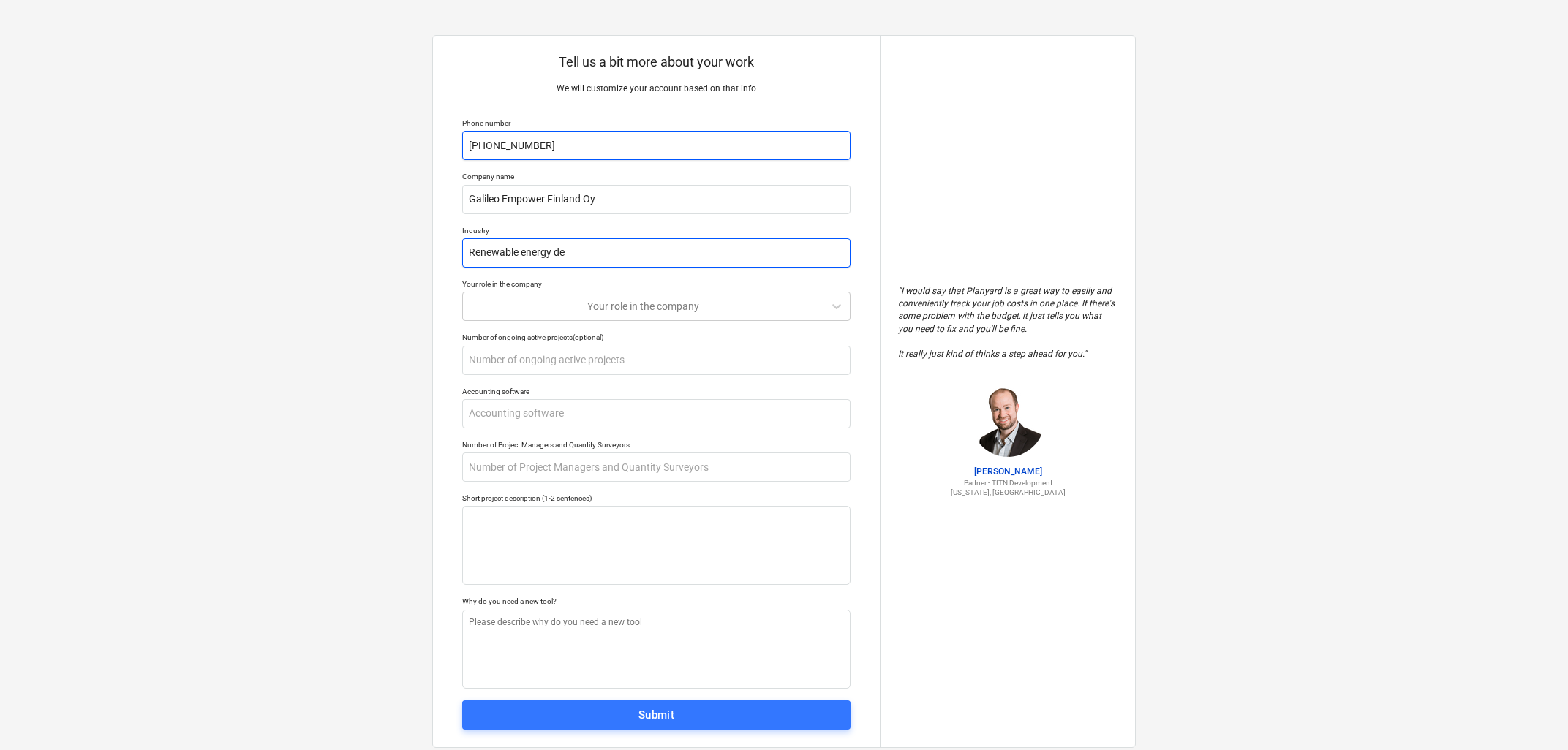
type textarea "x"
type input "Renewable energy dev"
type textarea "x"
type input "Renewable energy devbe"
type textarea "x"
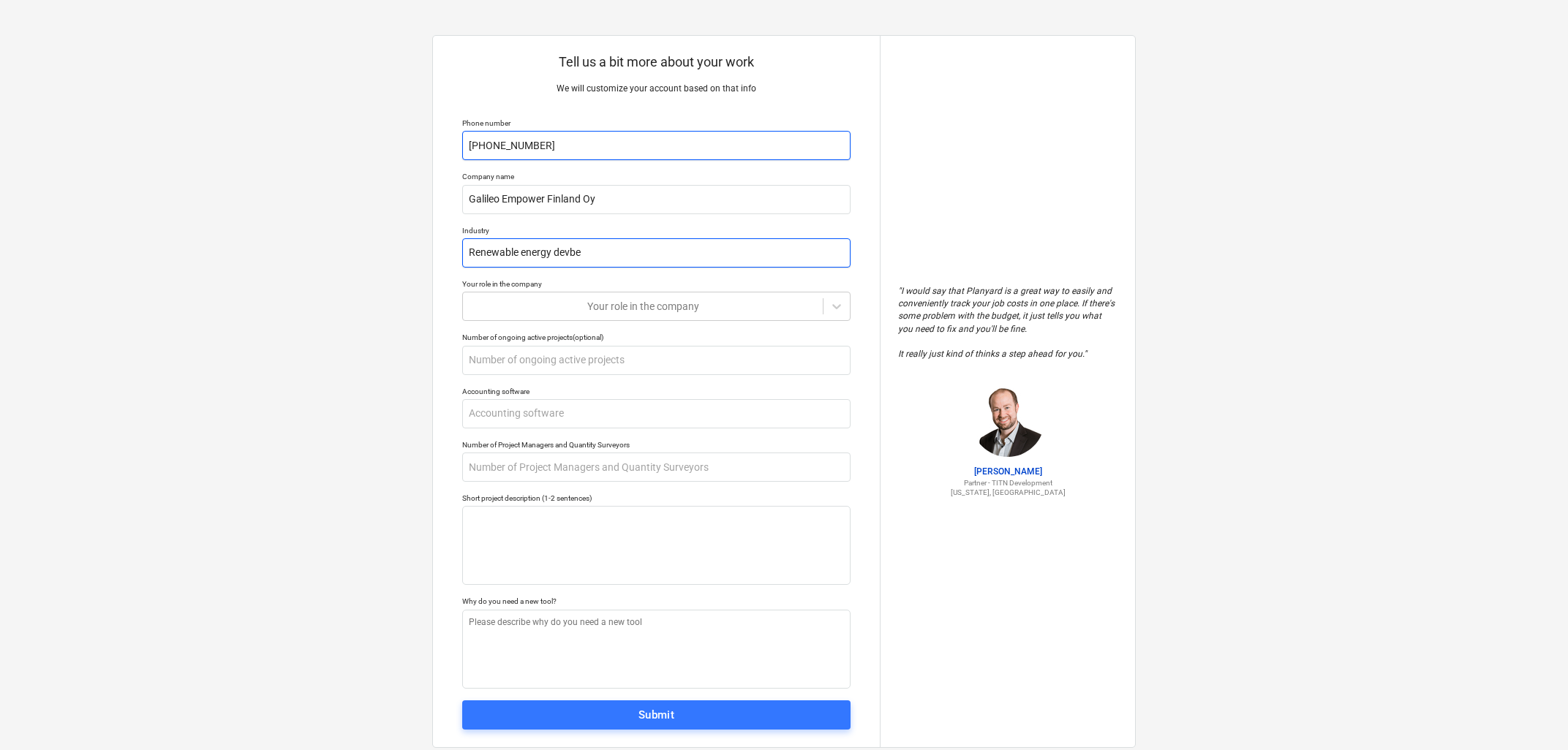
type input "Renewable energy devbel"
type textarea "x"
type input "Renewable energy devbe"
type textarea "x"
type input "Renewable energy devb"
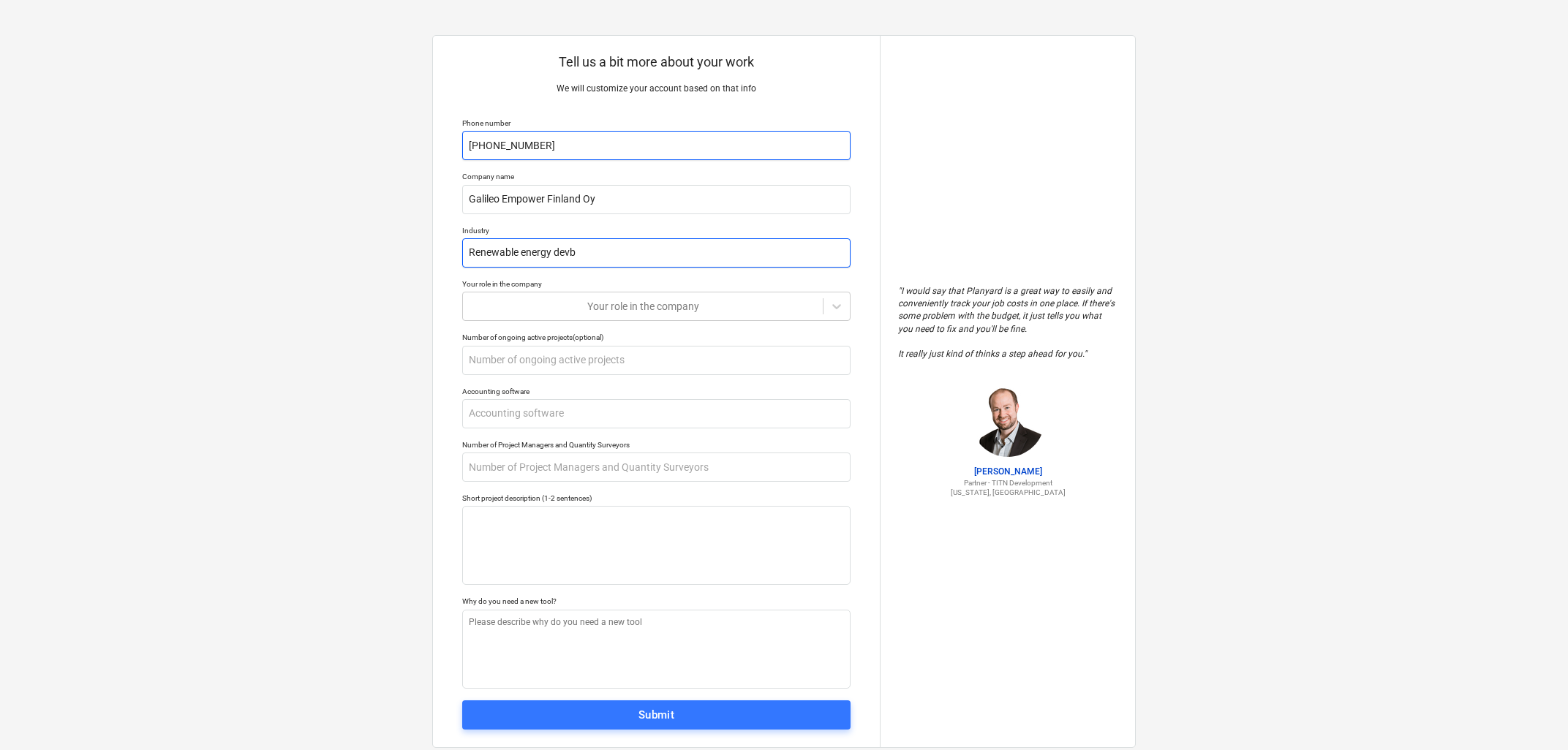
type textarea "x"
type input "Renewable energy dev"
type textarea "x"
type input "Renewable energy de"
type textarea "x"
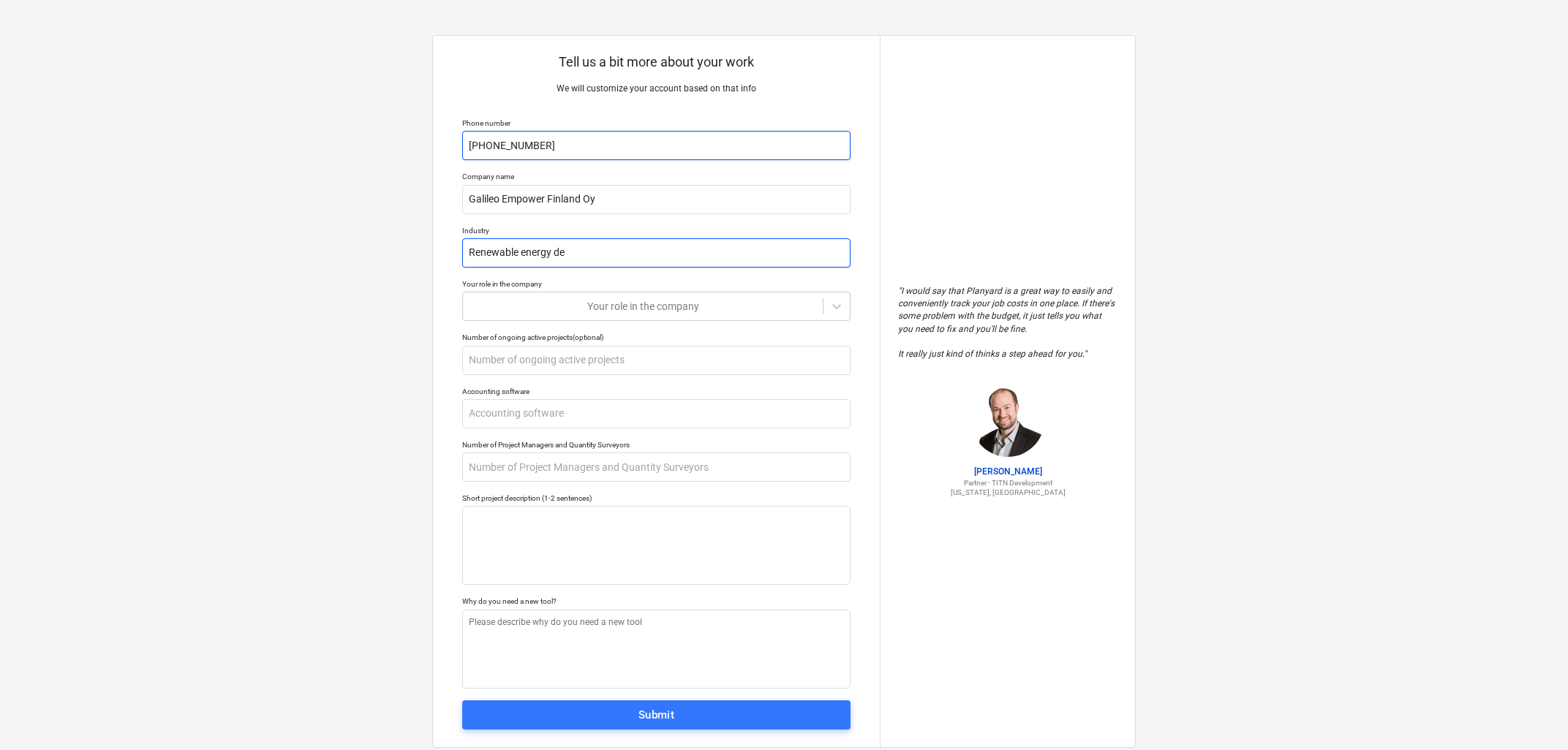
type input "Renewable energy dev"
type textarea "x"
type input "Renewable energy devel"
type textarea "x"
type input "Renewable energy develo"
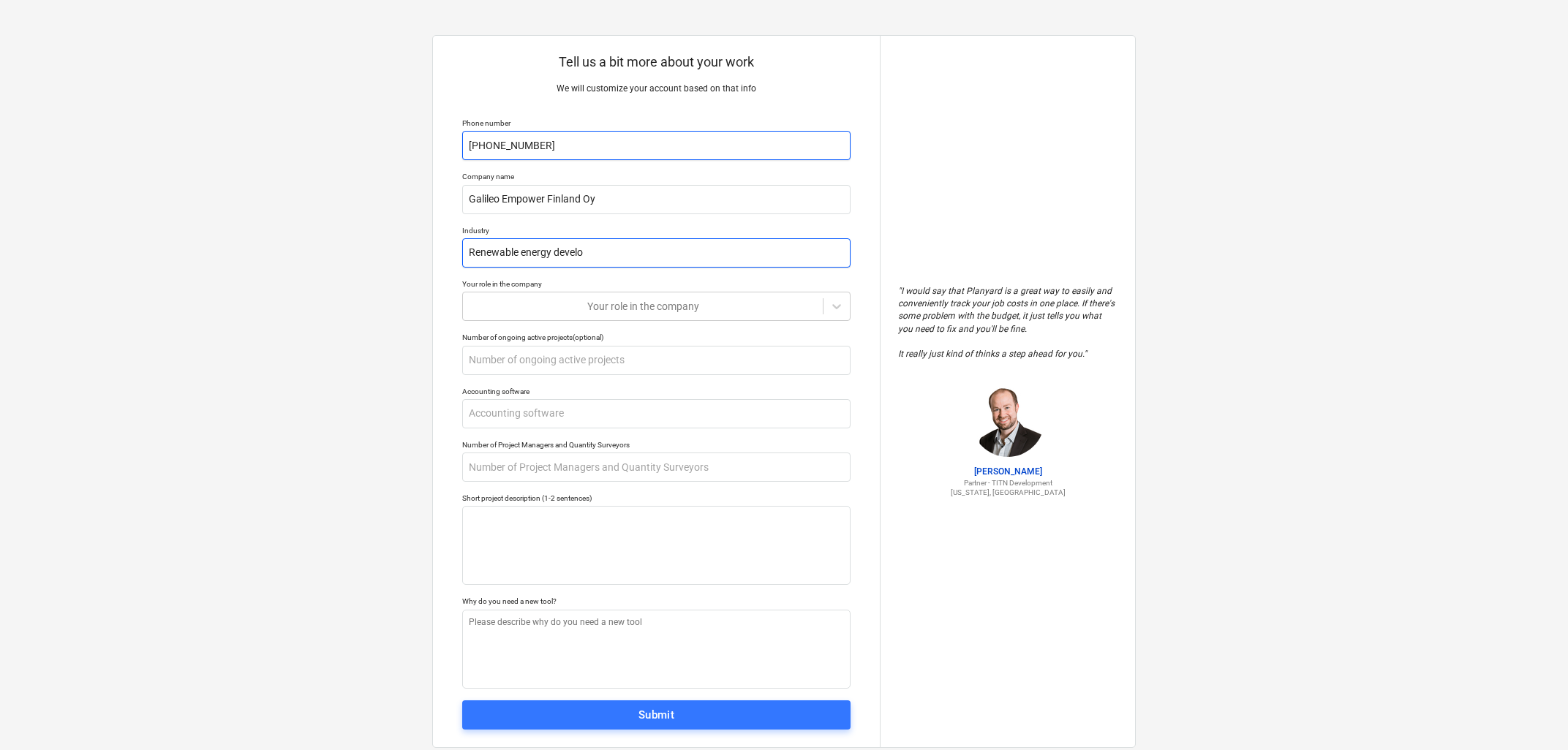
type textarea "x"
type input "Renewable energy develop"
type textarea "x"
type input "Renewable energy developme"
type textarea "x"
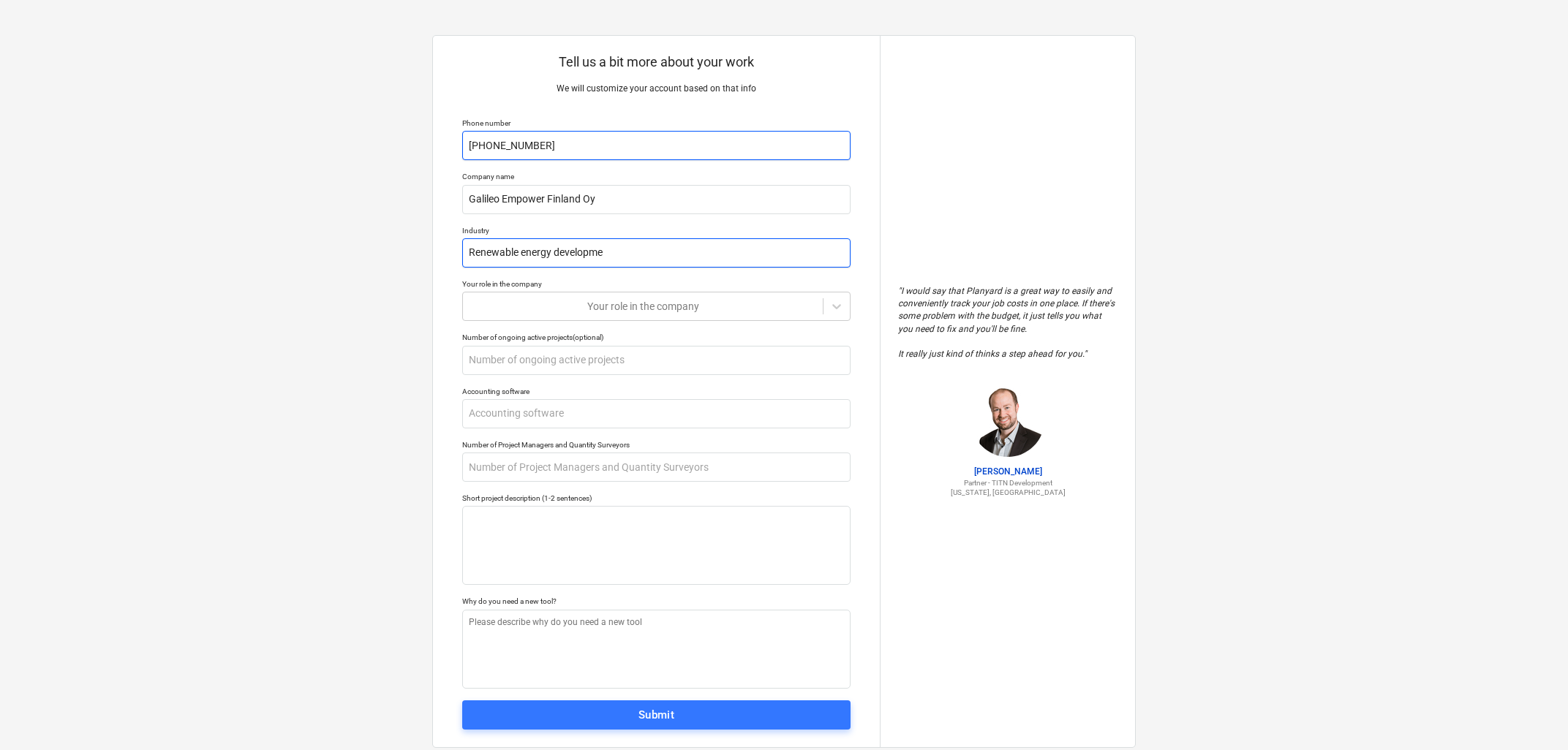
type input "Renewable energy developmen"
type textarea "x"
type input "Renewable energy development"
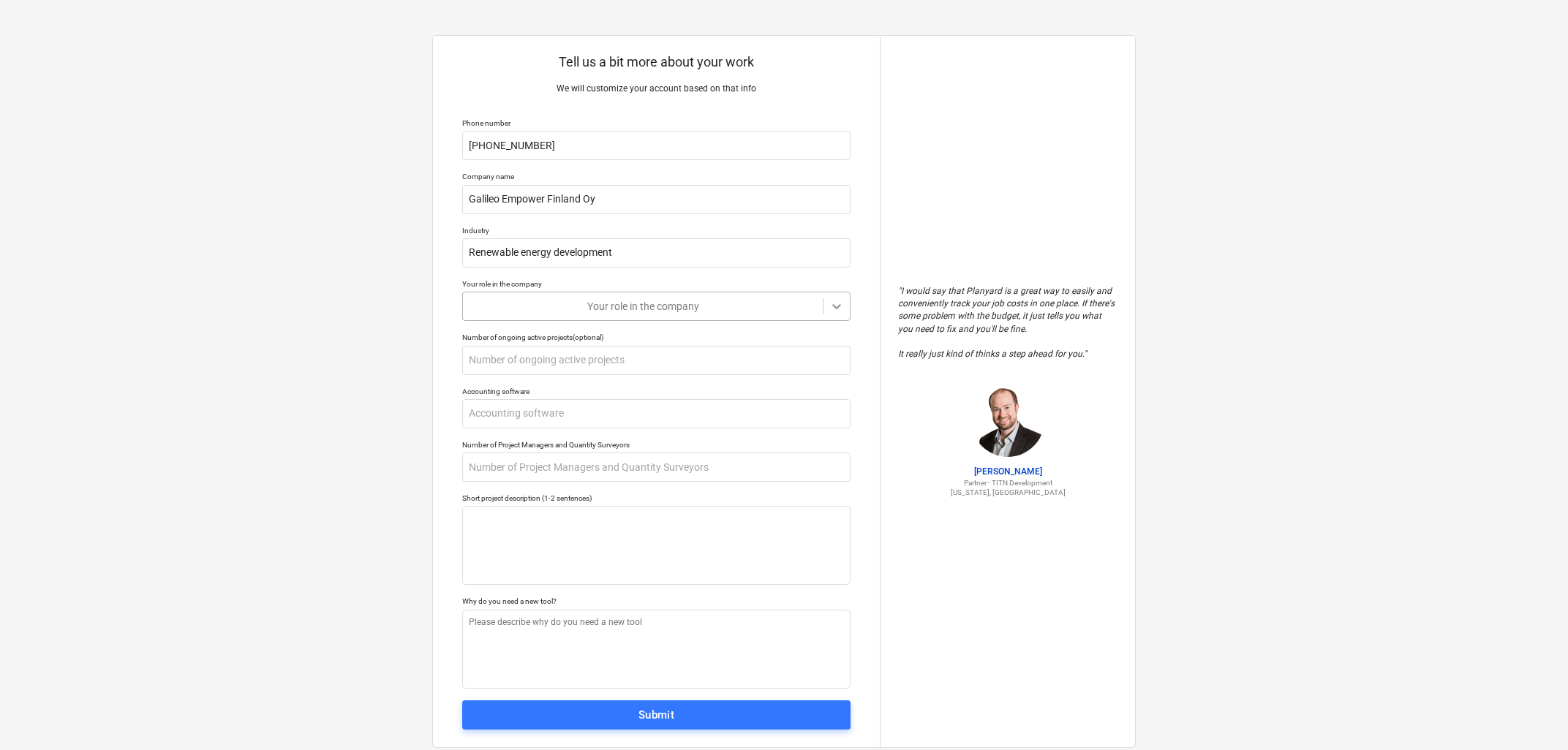
click at [848, 313] on div at bounding box center [837, 306] width 26 height 26
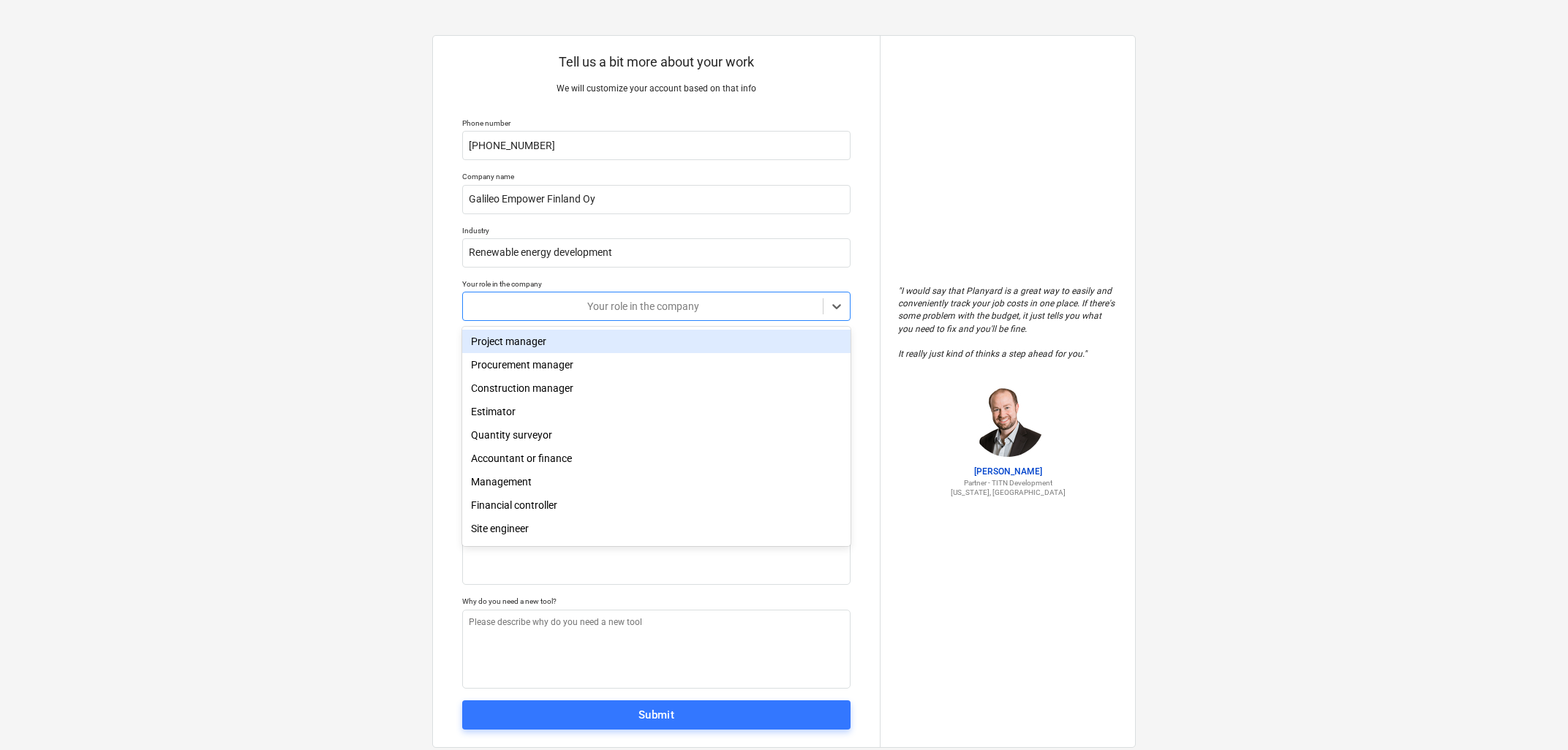
click at [511, 345] on div "Project manager" at bounding box center [656, 341] width 389 height 24
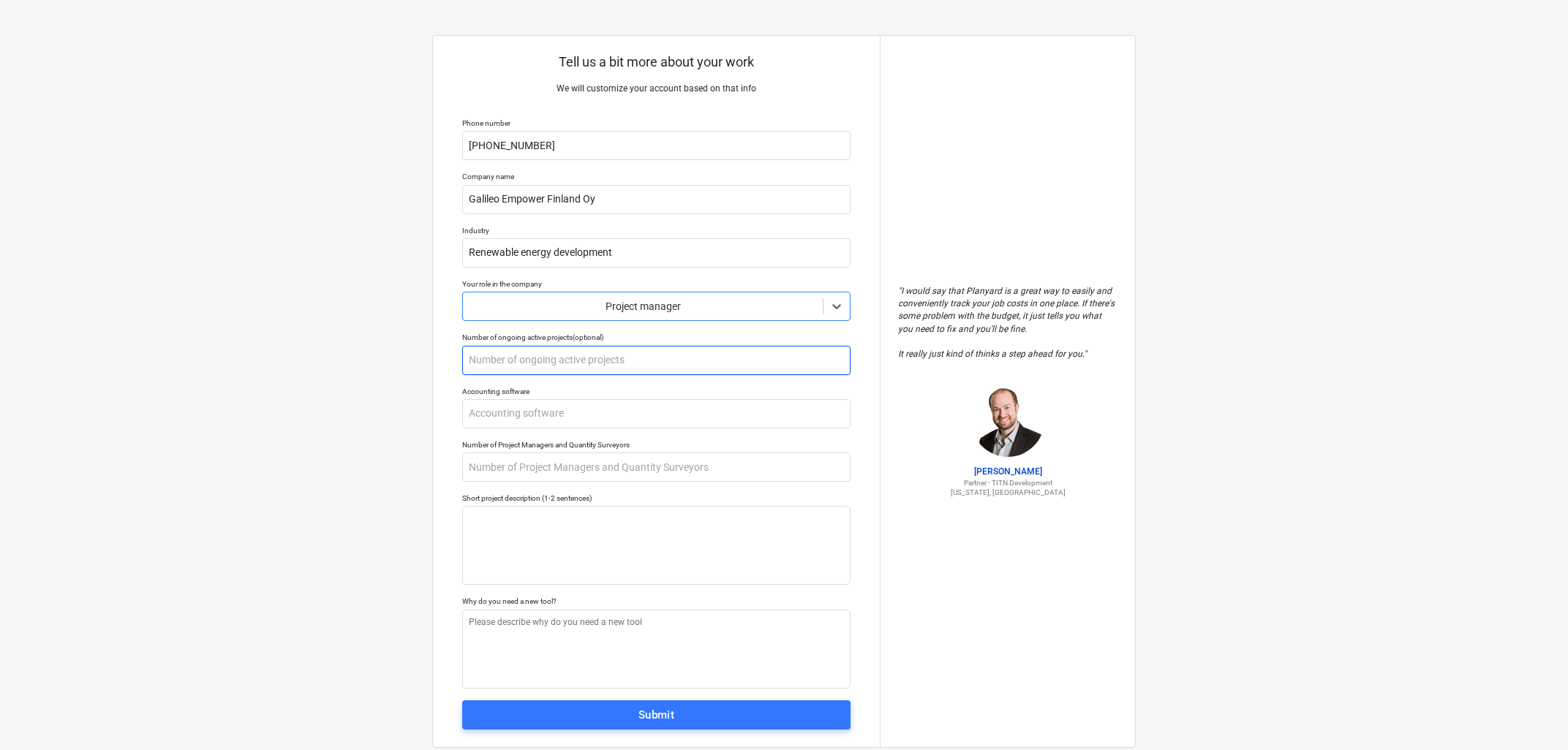
click at [576, 357] on input "text" at bounding box center [656, 361] width 389 height 29
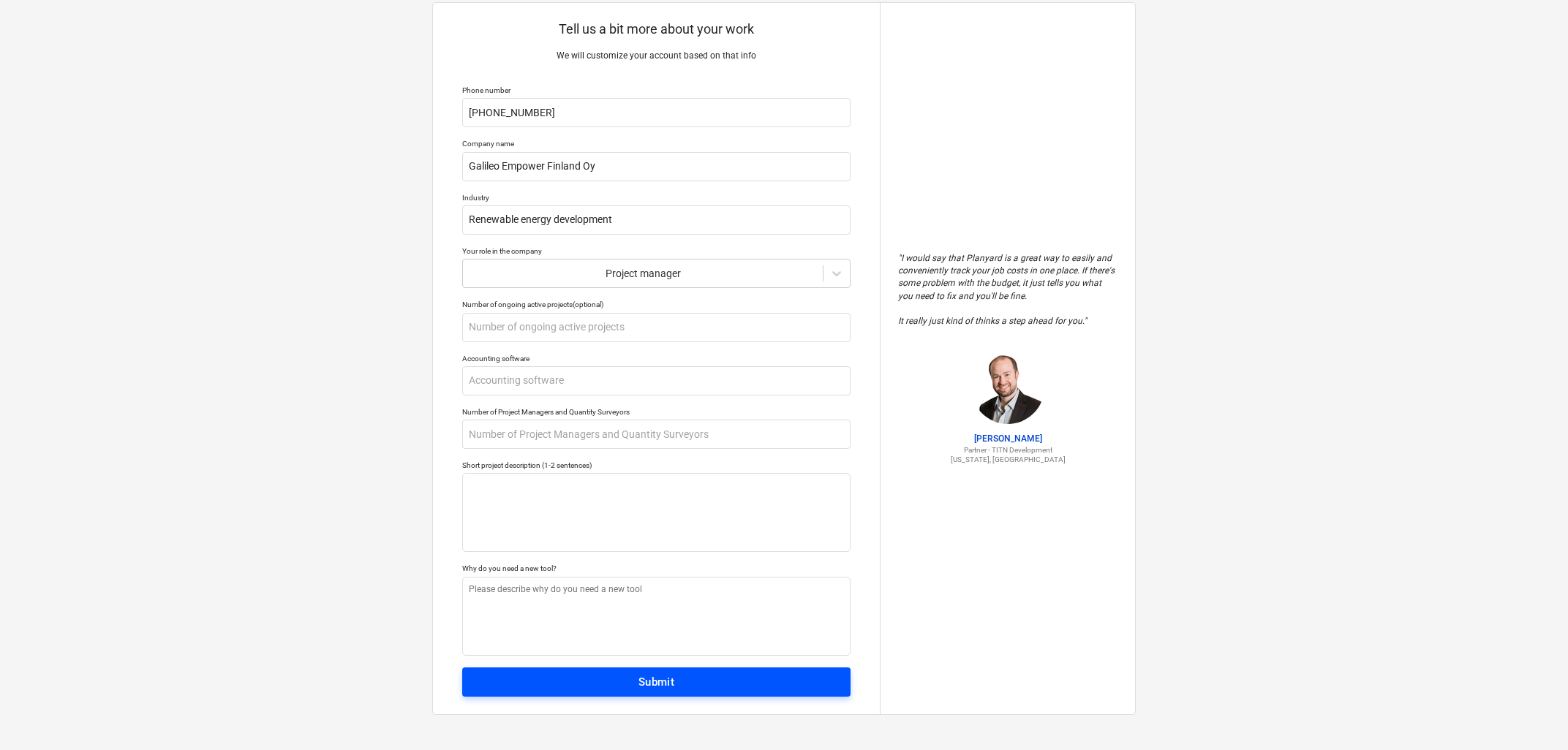
click at [686, 684] on span "Submit" at bounding box center [656, 681] width 356 height 19
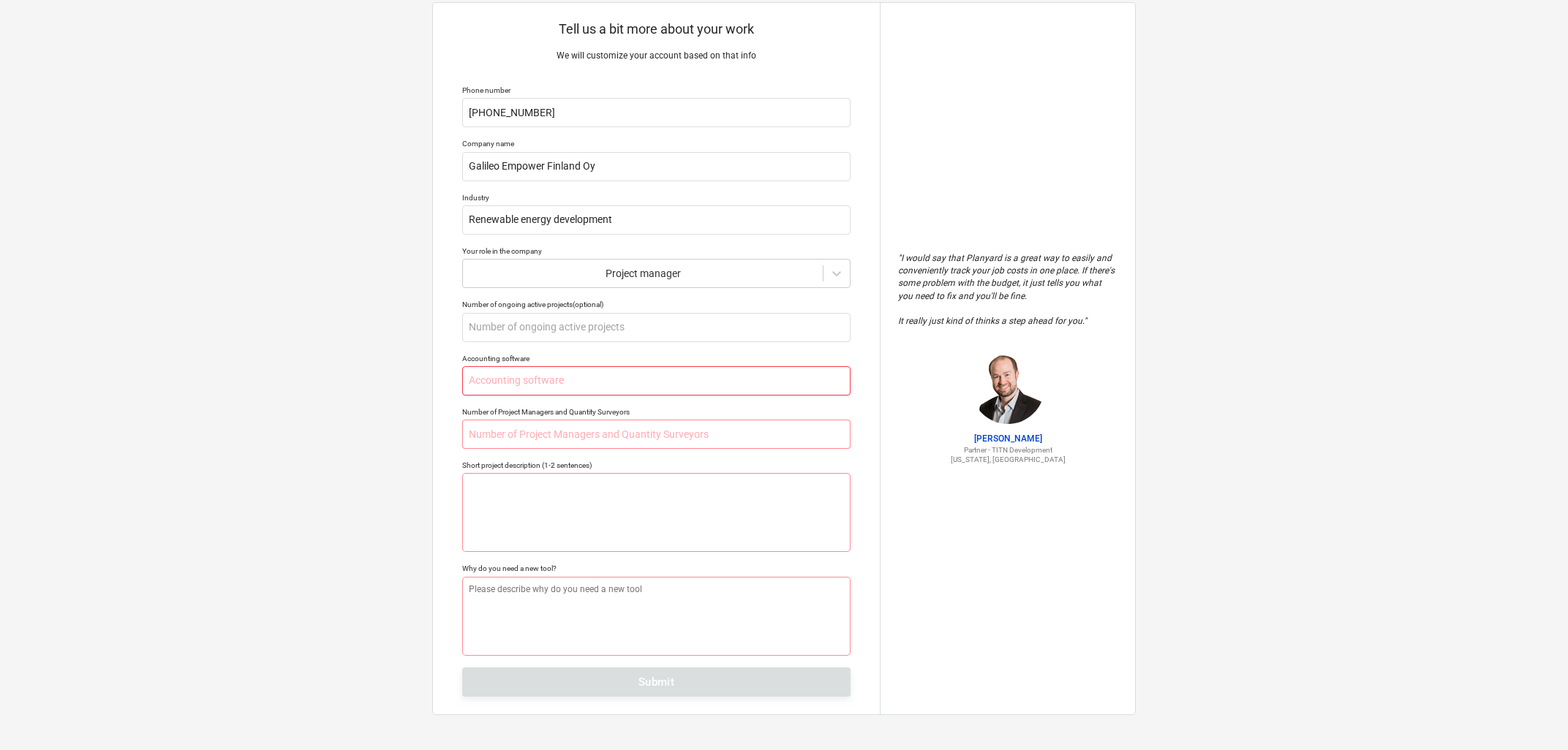
click at [615, 384] on input "text" at bounding box center [656, 381] width 389 height 29
type textarea "x"
type input "P"
type textarea "x"
type input "Pl"
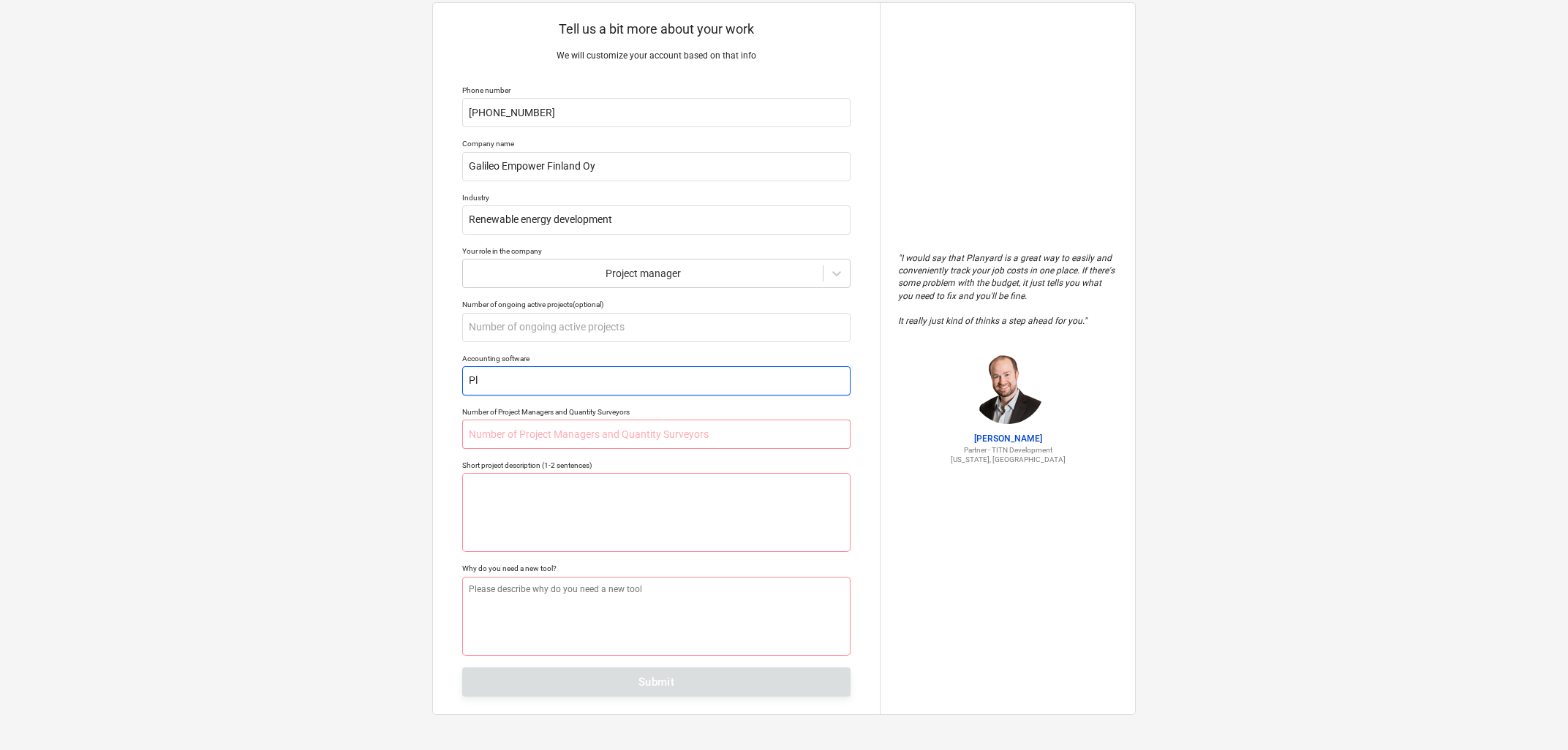
type textarea "x"
type input "Plab"
type textarea "x"
type input "Pla"
type textarea "x"
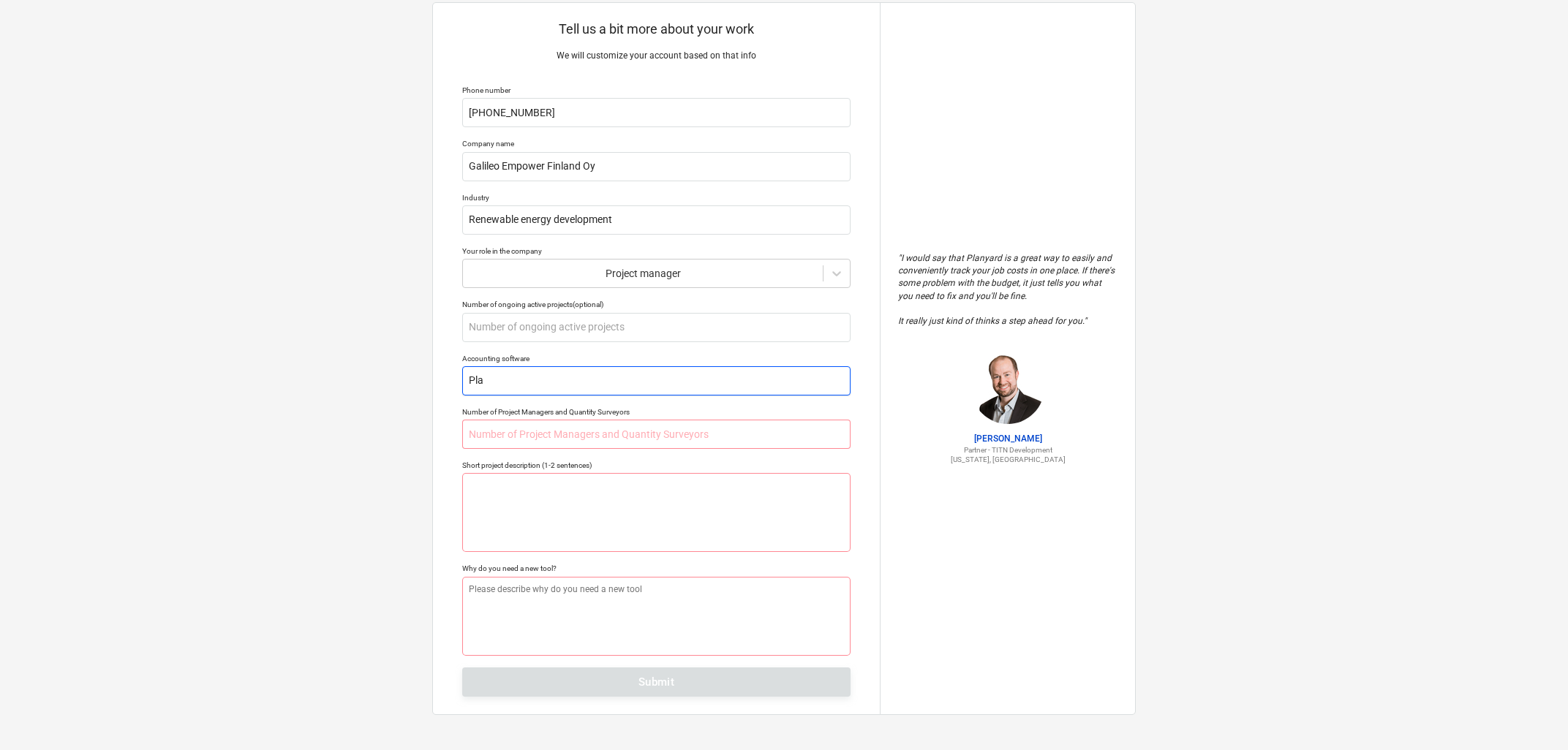
type input "Plan"
type textarea "x"
type input "Plangu"
type textarea "x"
type input "Plangul"
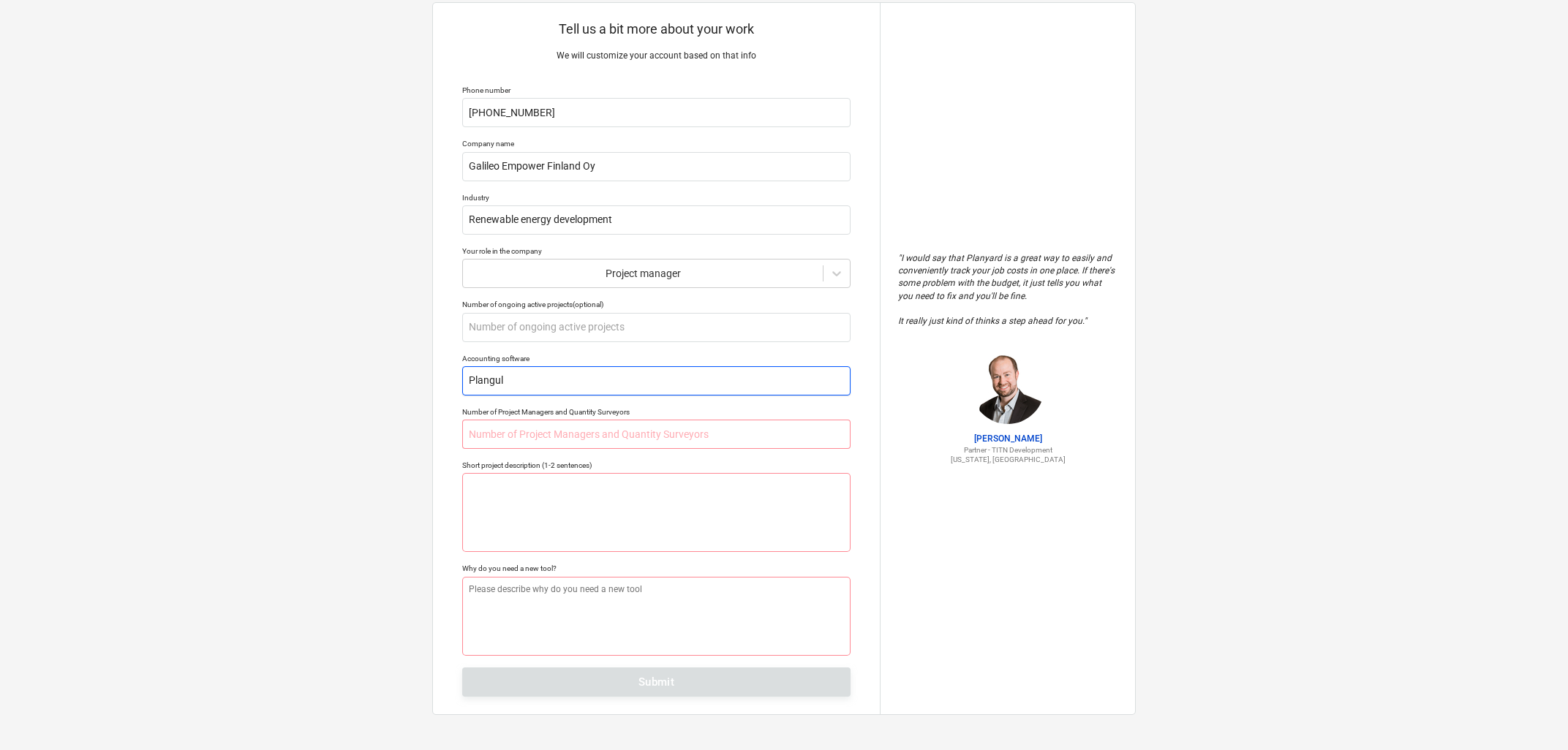
type textarea "x"
type input "Plangu"
type textarea "x"
type input "Plang"
type textarea "x"
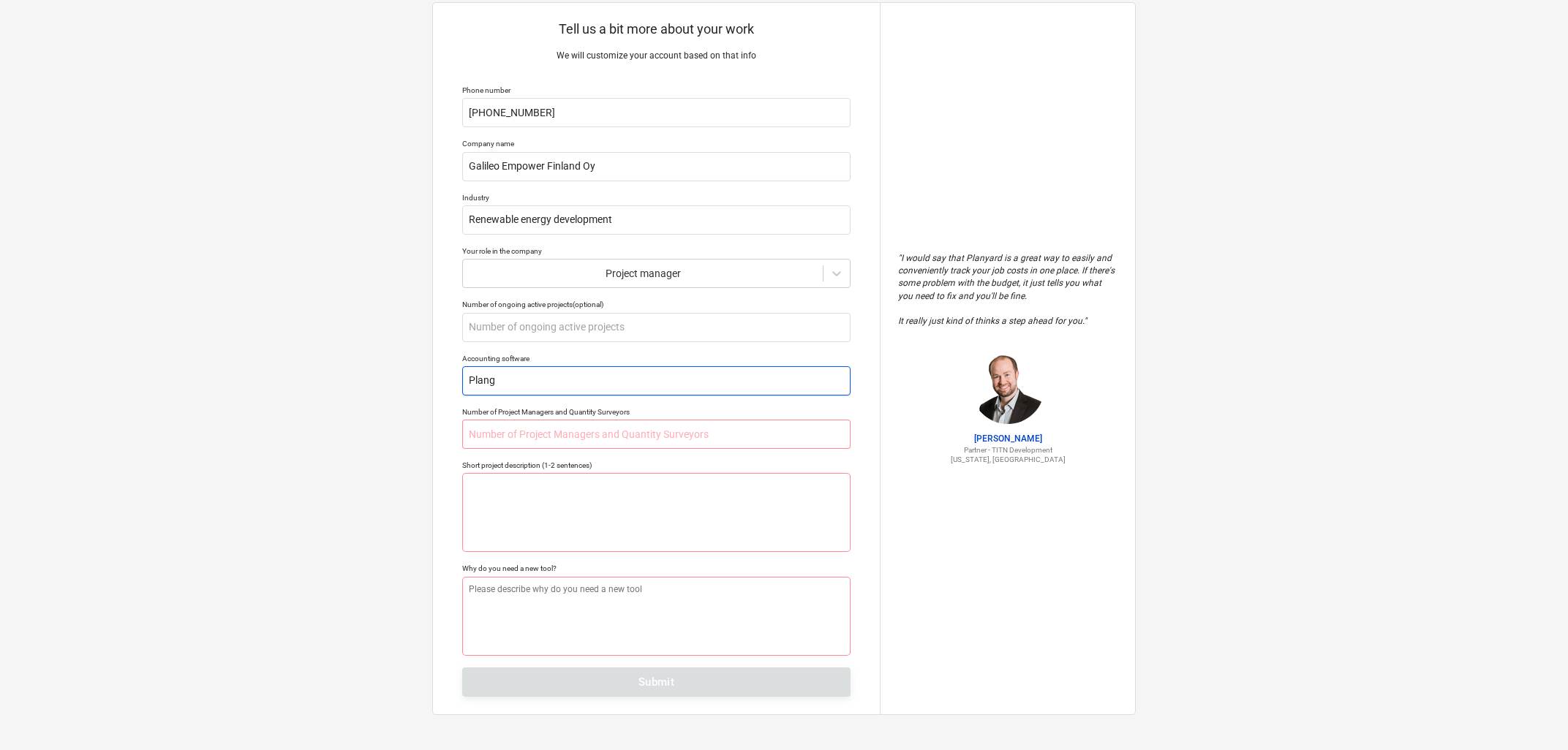
type input "Plan"
type textarea "x"
type input "Planf"
type textarea "x"
type input "Planfu"
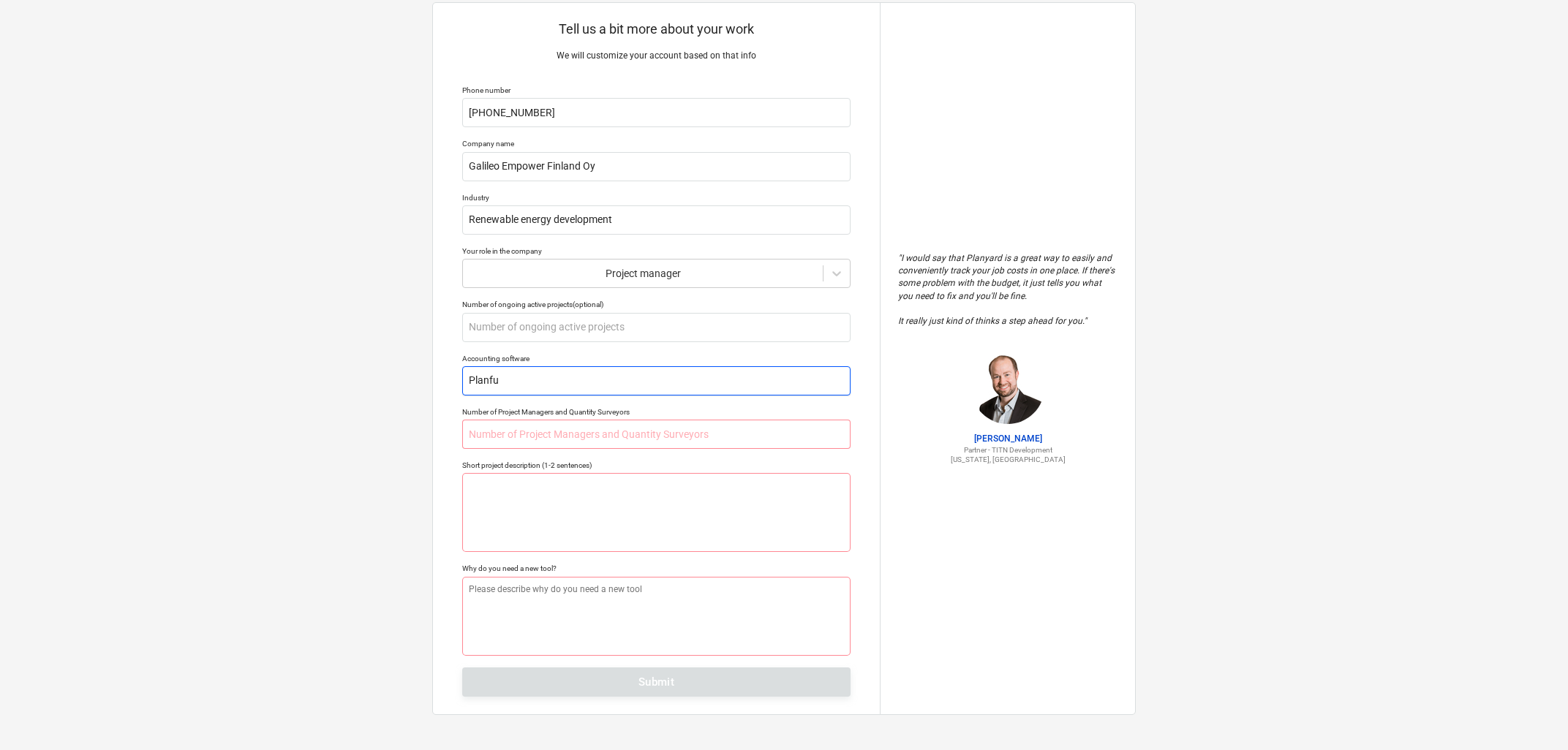
type textarea "x"
type input "Planful"
type textarea "x"
type input "3"
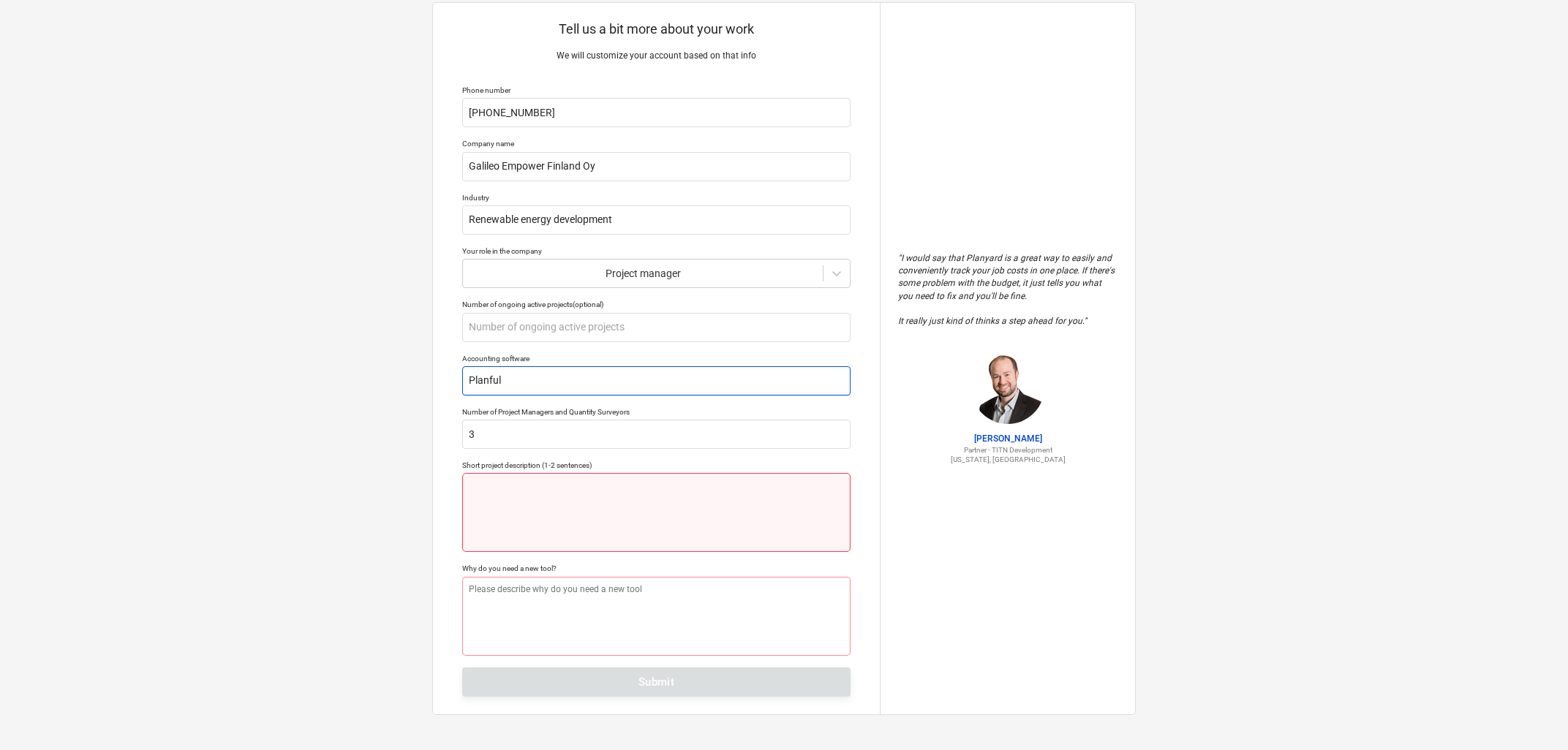
type textarea "x"
type textarea "W"
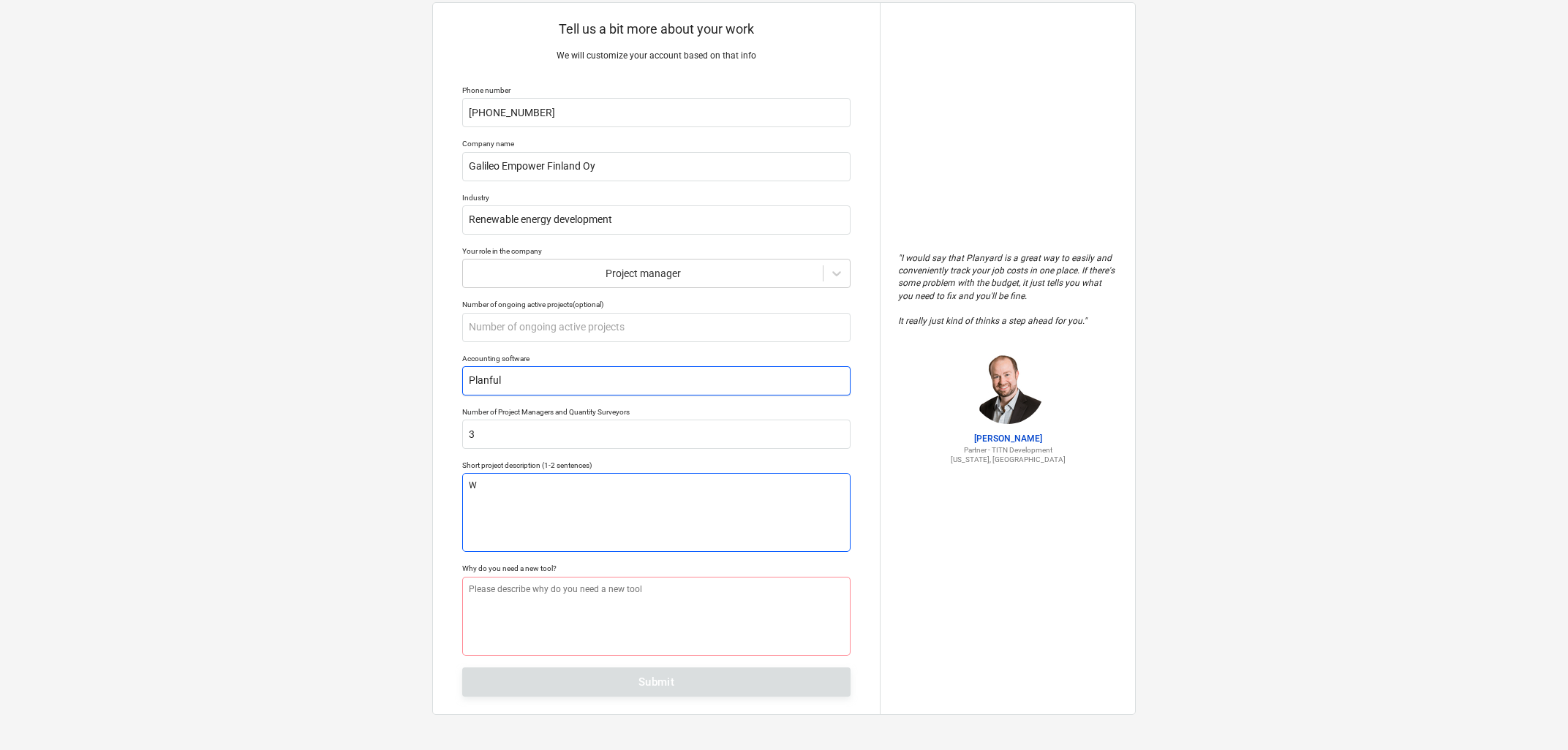
type textarea "x"
type textarea "Wi"
type textarea "x"
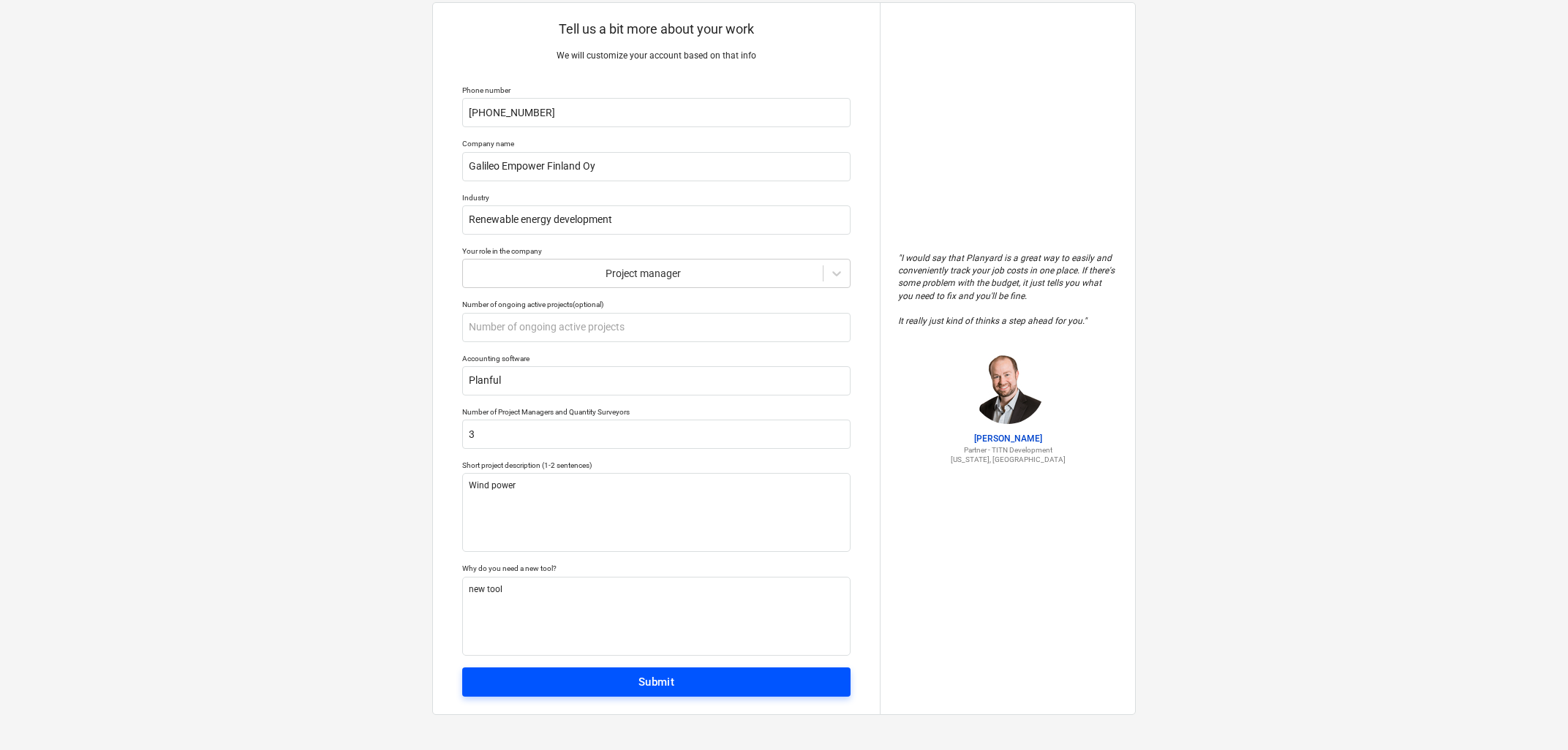
click at [667, 673] on div "Submit" at bounding box center [656, 681] width 37 height 19
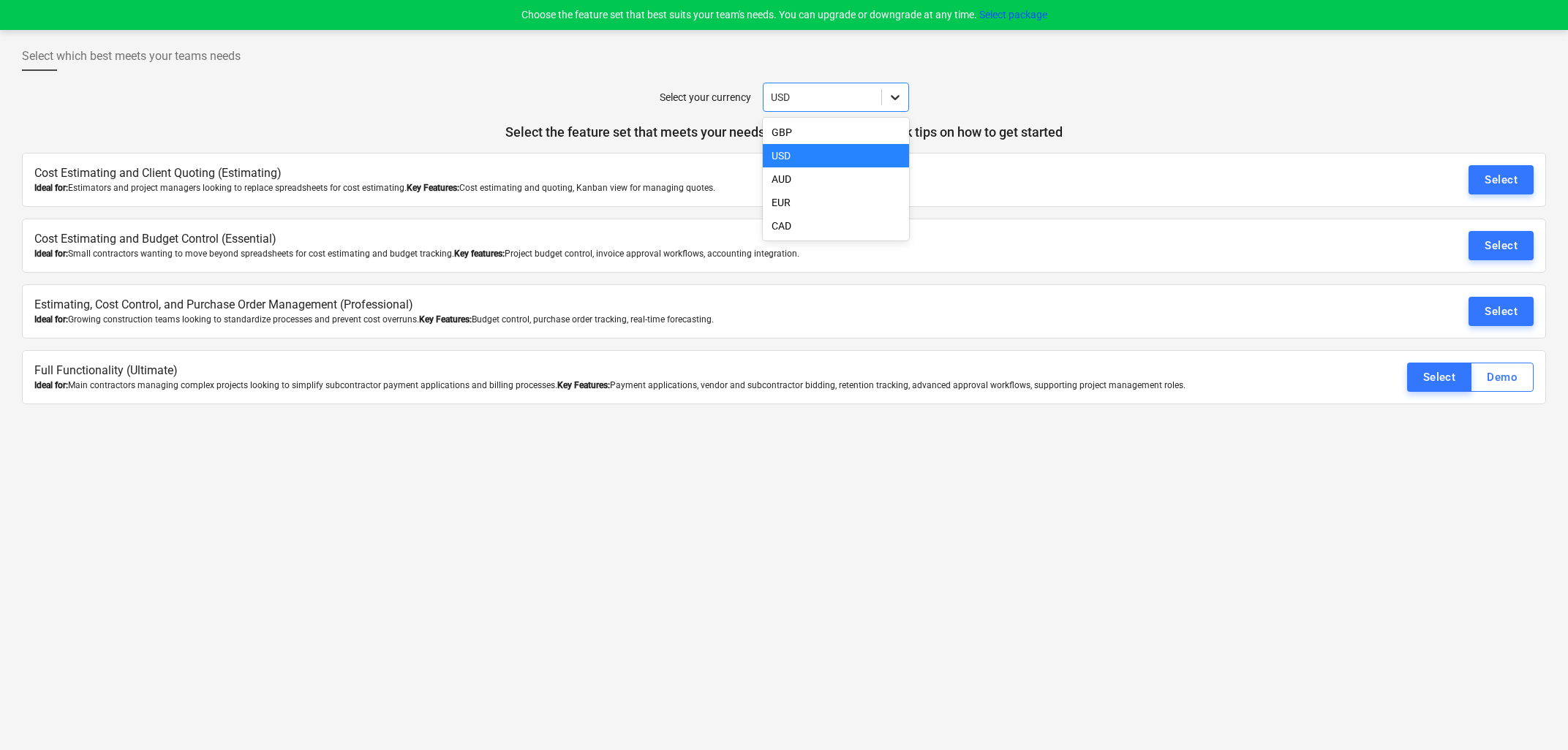
click at [889, 91] on icon at bounding box center [895, 97] width 15 height 15
click at [785, 207] on div "EUR" at bounding box center [836, 202] width 146 height 24
click at [587, 6] on div "Choose the feature set that best suits your team's needs. You can upgrade or do…" at bounding box center [784, 15] width 1568 height 30
drag, startPoint x: 1521, startPoint y: 547, endPoint x: 1468, endPoint y: 344, distance: 209.8
click at [1521, 545] on div "Select which best meets your teams needs Select your currency EUR Select the fe…" at bounding box center [784, 390] width 1568 height 721
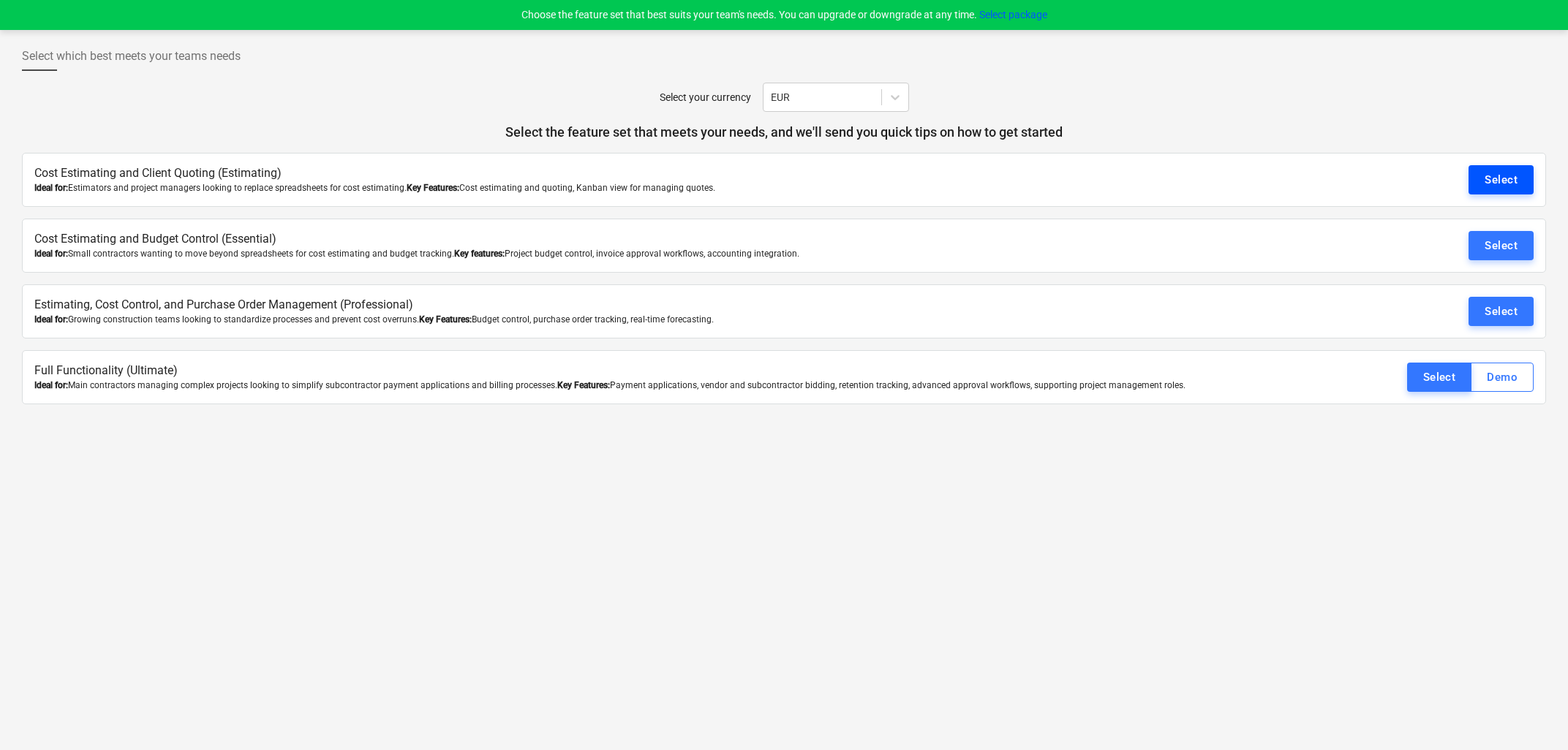
click at [1501, 170] on button "Select" at bounding box center [1501, 180] width 65 height 29
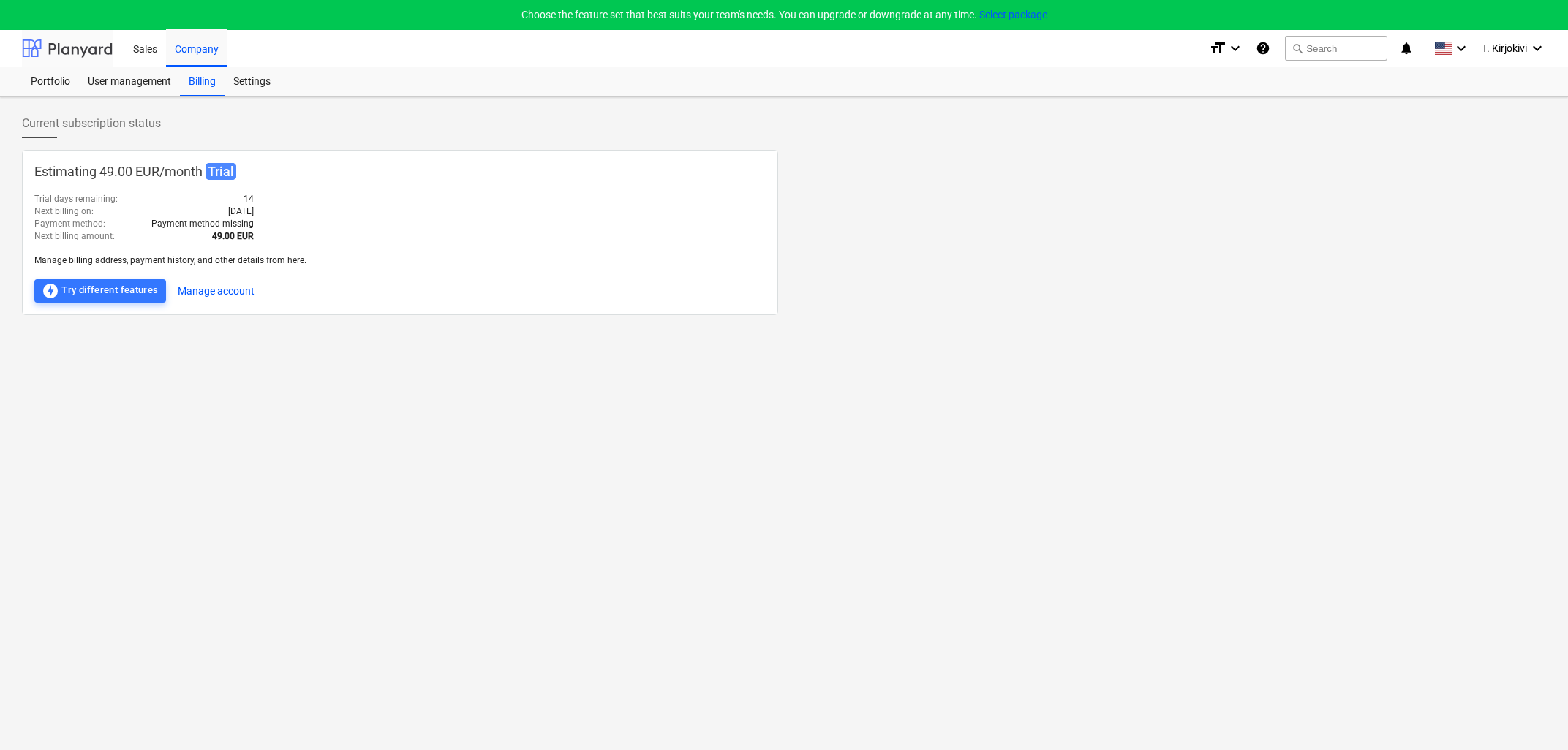
click at [66, 67] on div "Portfolio" at bounding box center [51, 82] width 57 height 29
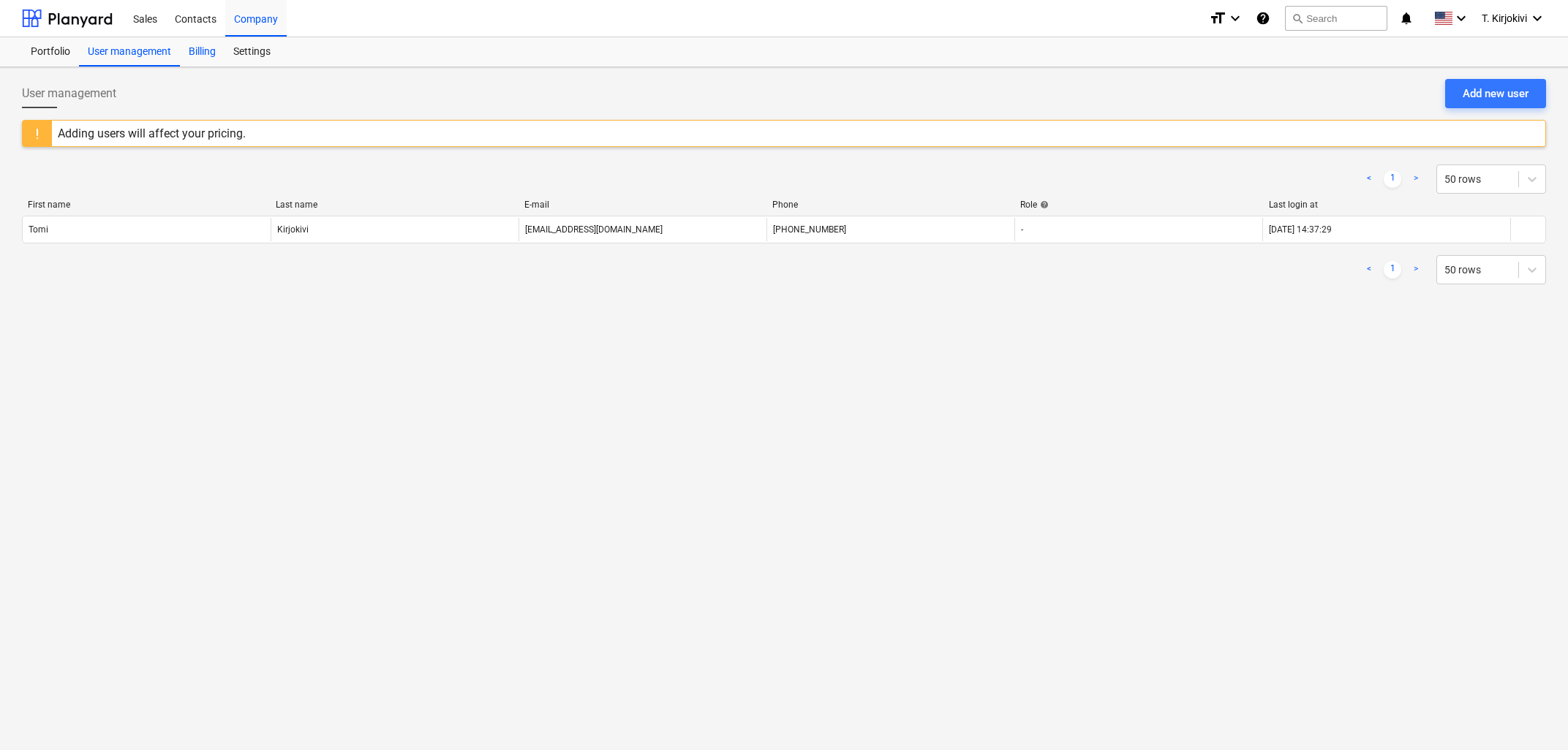
click at [198, 50] on div "Billing" at bounding box center [202, 52] width 45 height 29
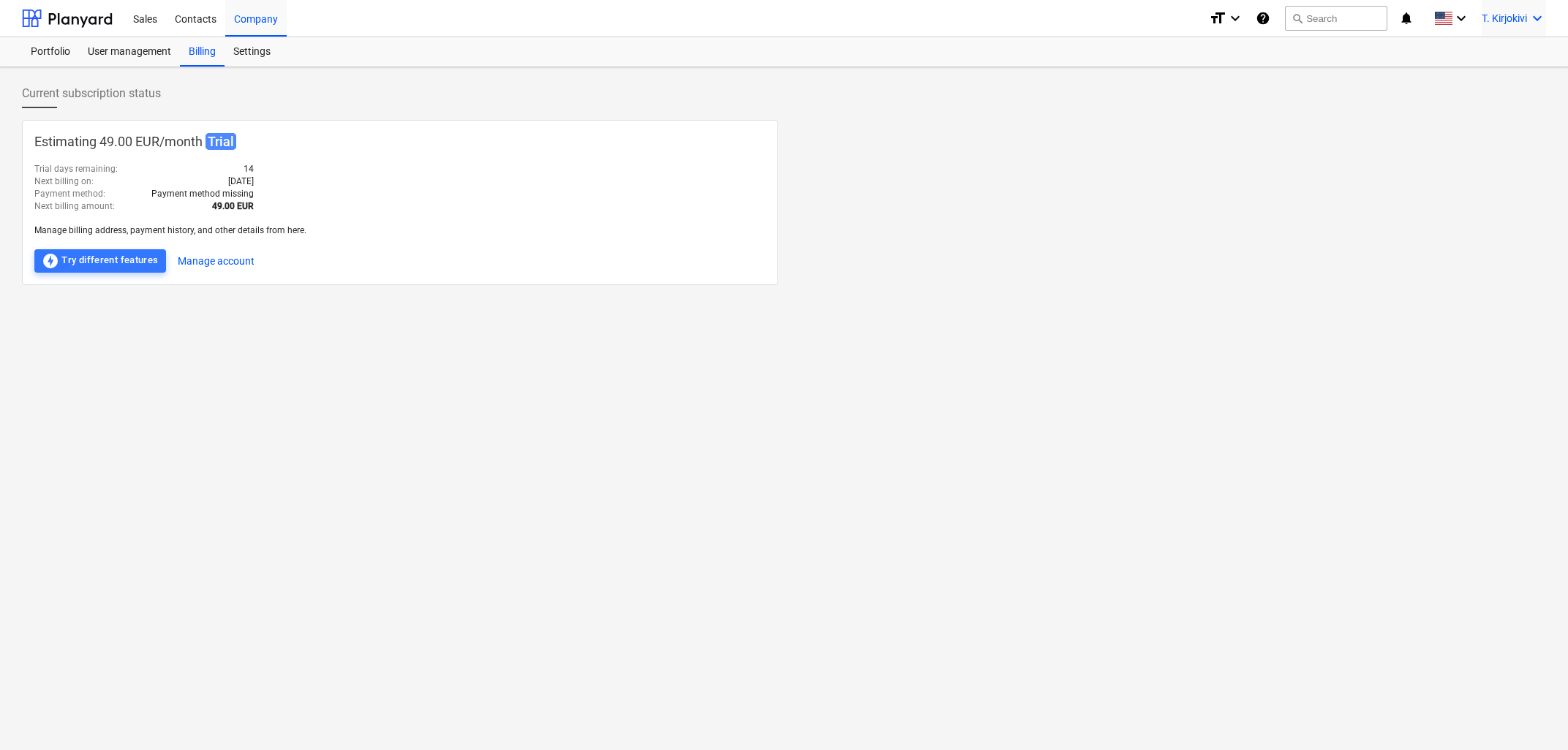
click at [1535, 7] on div "T. Kirjokivi keyboard_arrow_down" at bounding box center [1513, 18] width 64 height 37
click at [1490, 84] on div "Log out" at bounding box center [1503, 80] width 88 height 24
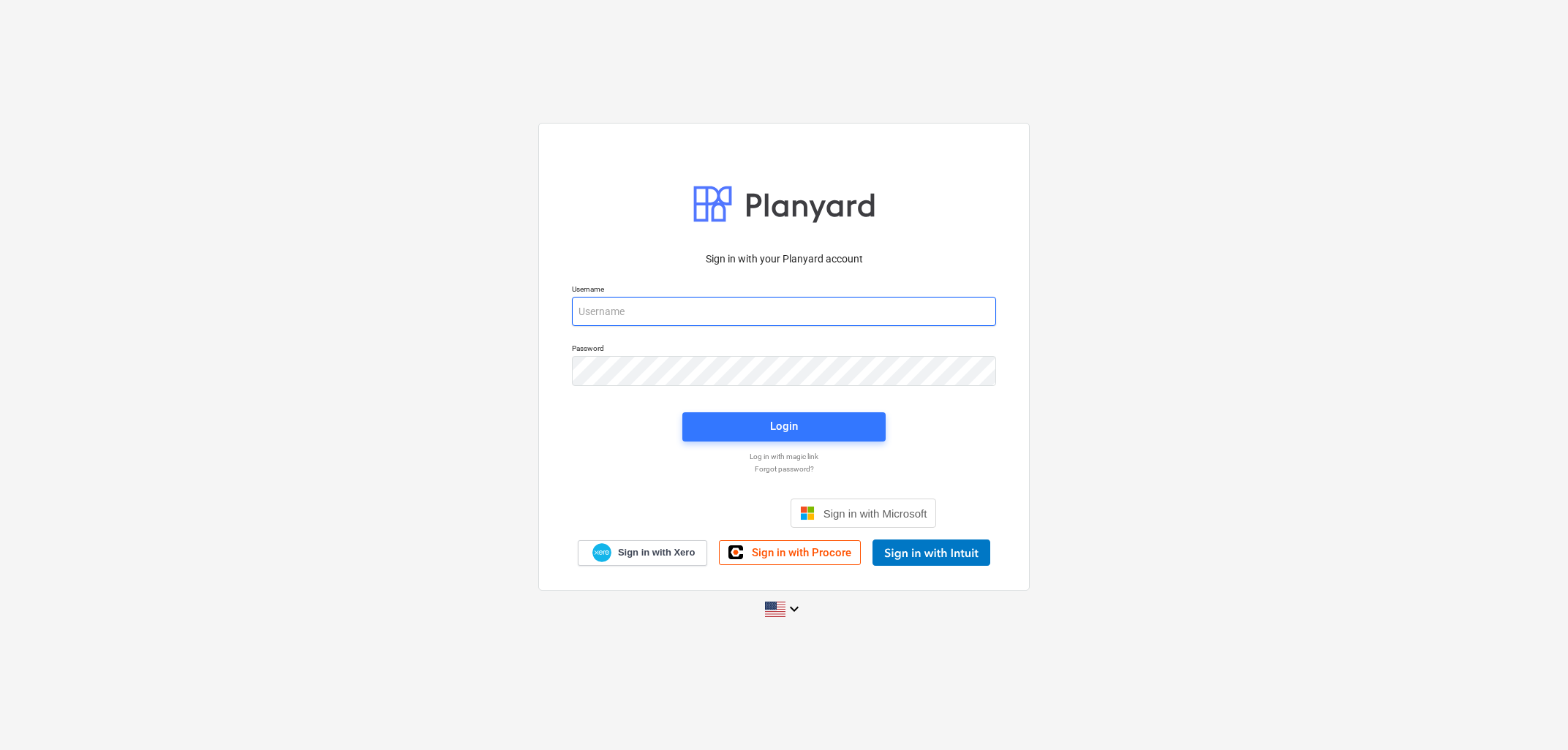
click at [679, 313] on input "email" at bounding box center [784, 312] width 424 height 29
